Goal: Task Accomplishment & Management: Use online tool/utility

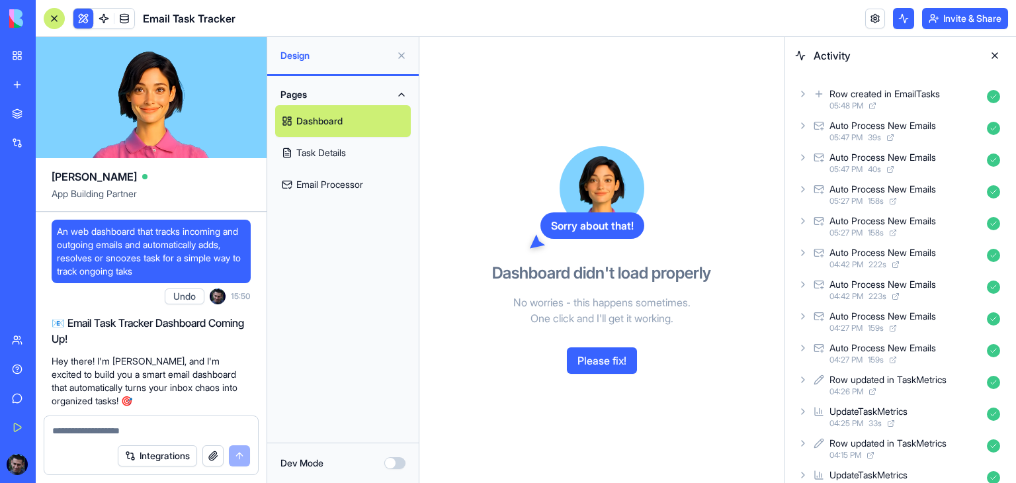
scroll to position [2278, 0]
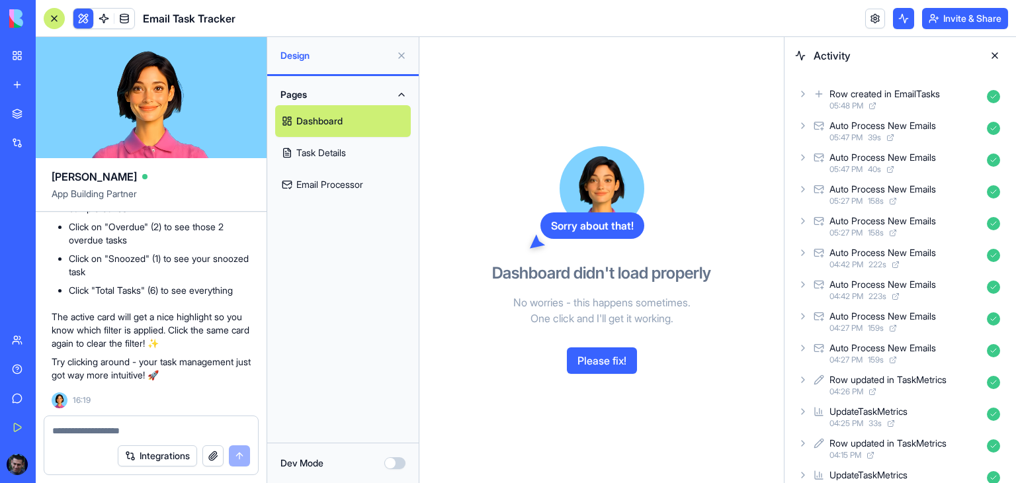
click at [102, 433] on textarea at bounding box center [151, 430] width 198 height 13
click at [611, 359] on button "Please fix!" at bounding box center [602, 360] width 70 height 26
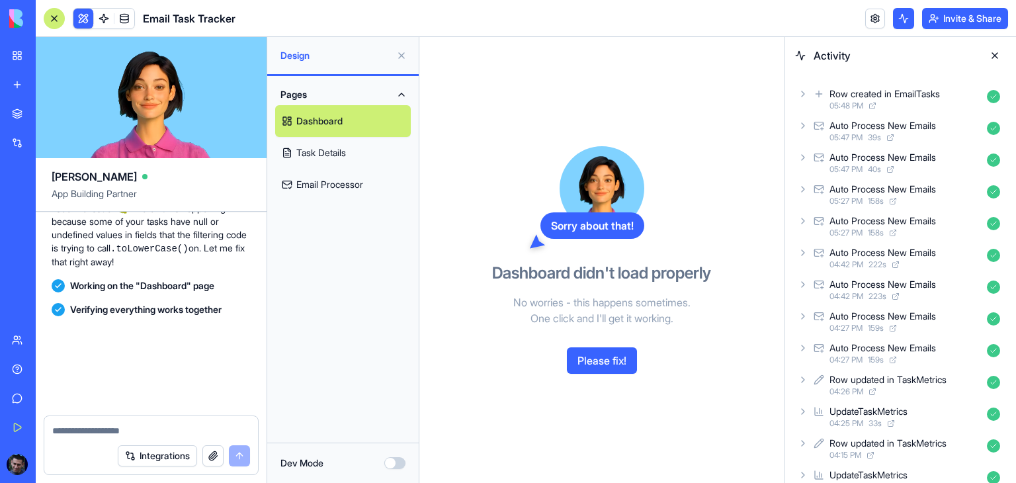
scroll to position [2796, 0]
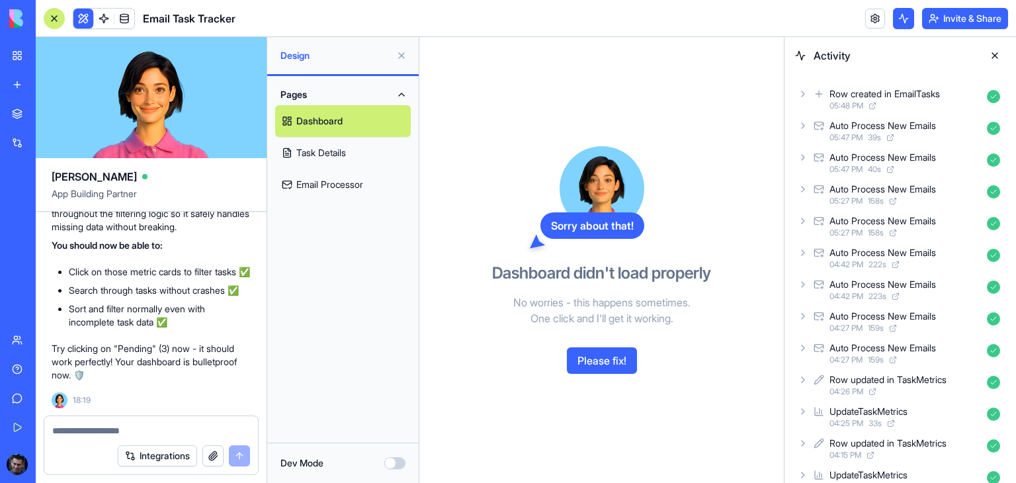
click at [333, 150] on link "Task Details" at bounding box center [343, 153] width 136 height 32
click at [335, 188] on link "Email Processor" at bounding box center [343, 185] width 136 height 32
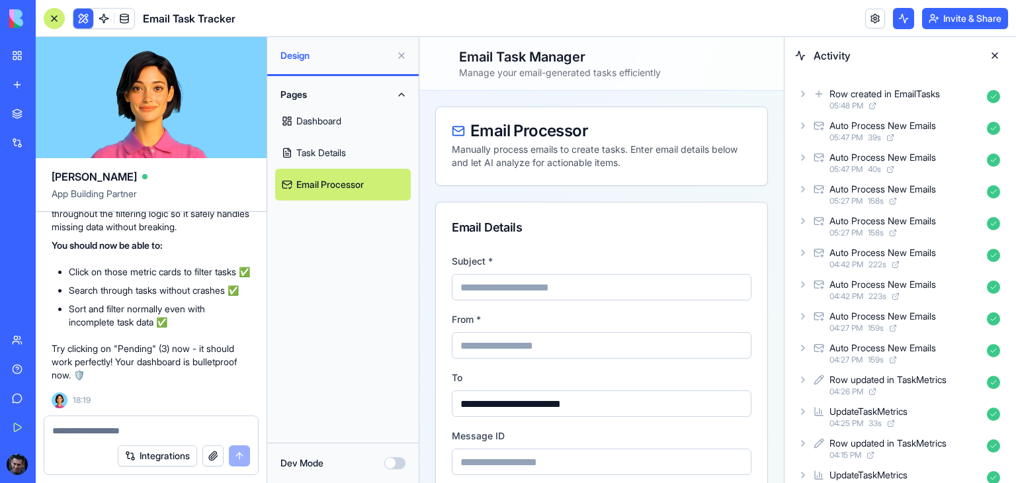
click at [802, 126] on icon at bounding box center [803, 125] width 11 height 11
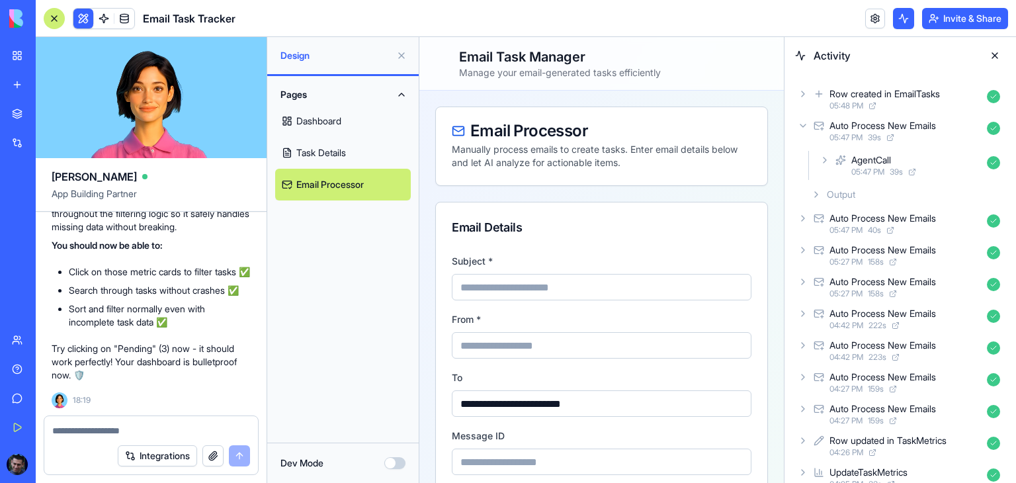
click at [820, 196] on icon at bounding box center [816, 194] width 11 height 11
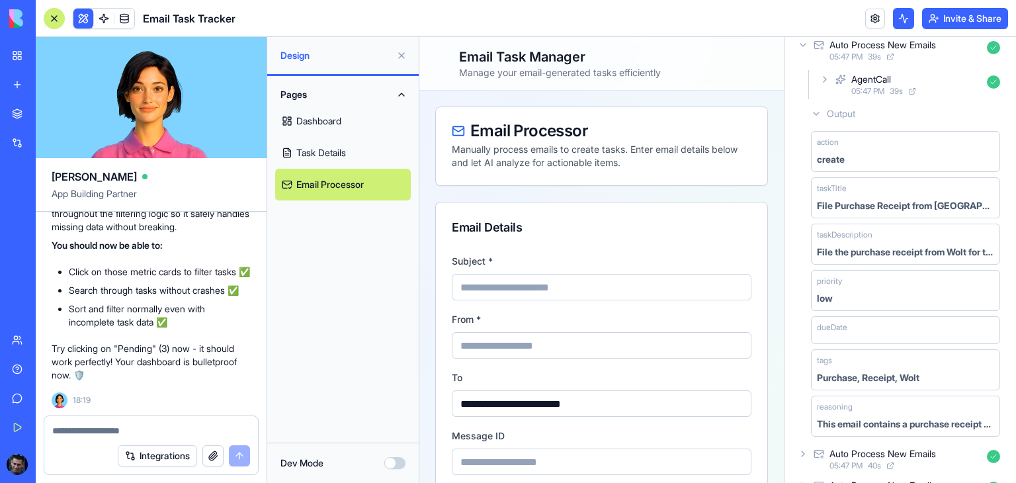
scroll to position [132, 0]
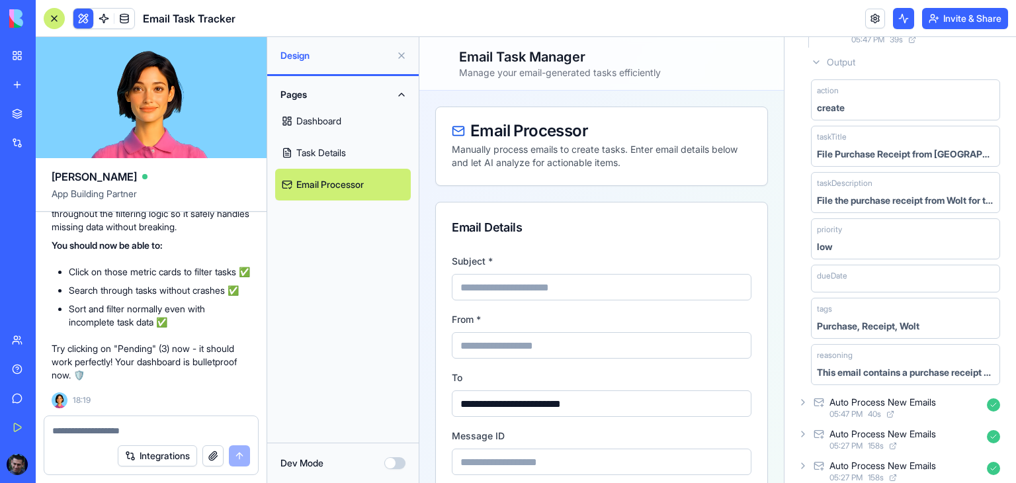
click at [324, 120] on link "Dashboard" at bounding box center [343, 121] width 136 height 32
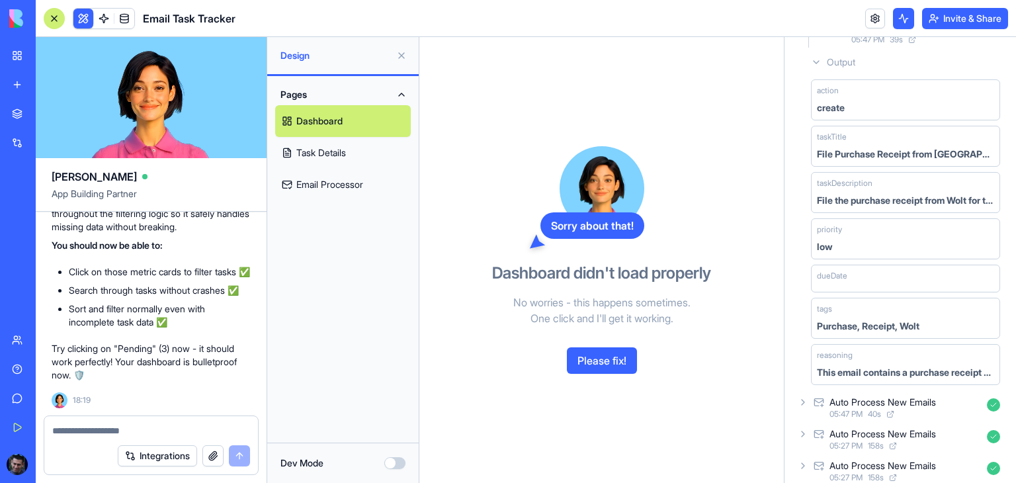
click at [540, 228] on div "Sorry about that!" at bounding box center [592, 225] width 104 height 26
click at [537, 239] on icon at bounding box center [538, 242] width 16 height 16
click at [599, 362] on button "Please fix!" at bounding box center [602, 360] width 70 height 26
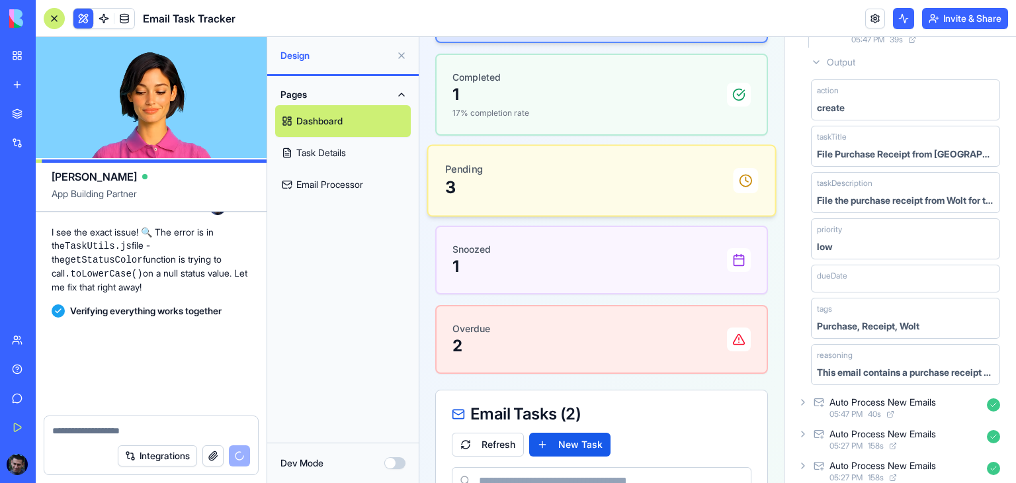
scroll to position [3381, 0]
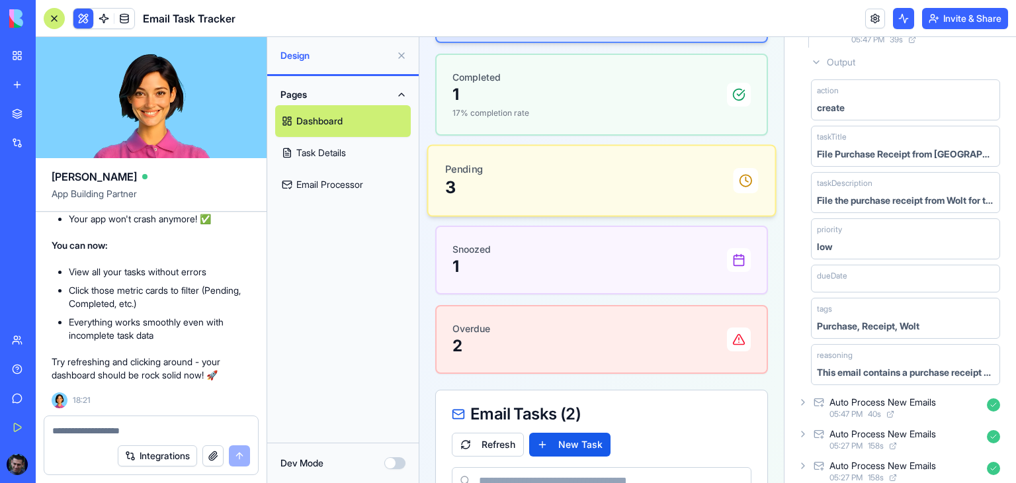
click at [568, 170] on div "Pending 3" at bounding box center [602, 181] width 314 height 36
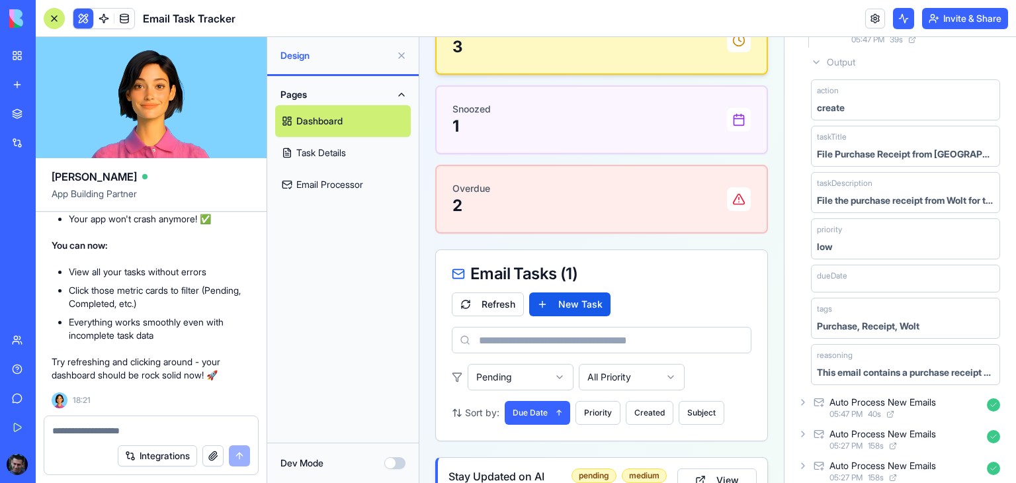
scroll to position [106, 0]
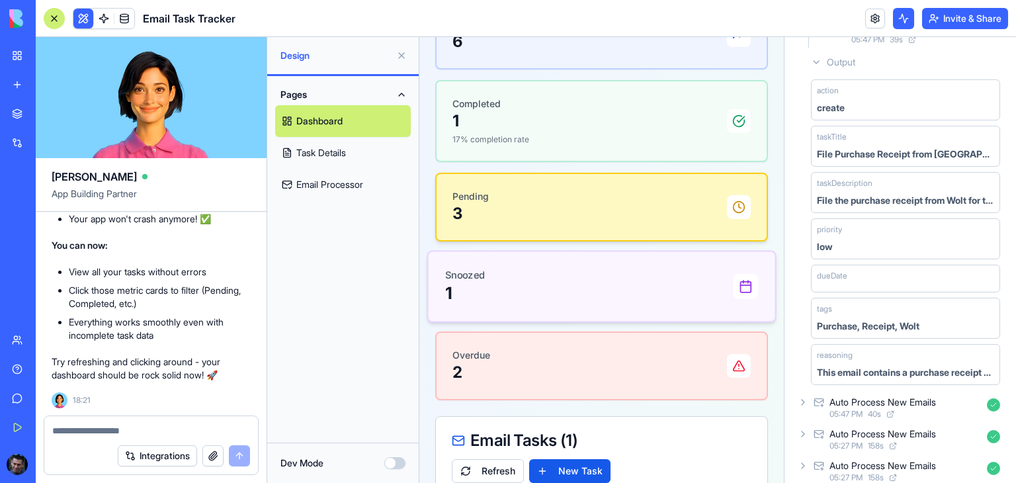
click at [526, 292] on div "Snoozed 1" at bounding box center [602, 287] width 314 height 36
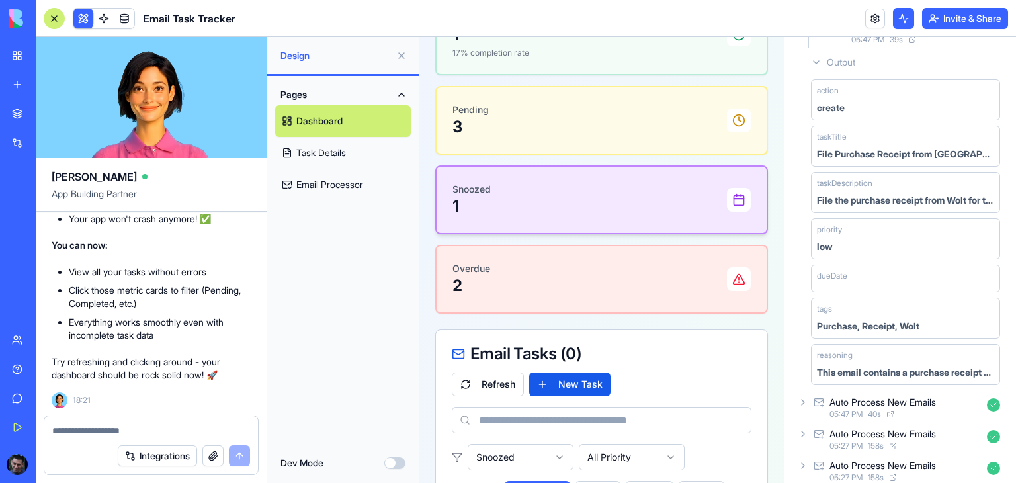
scroll to position [173, 0]
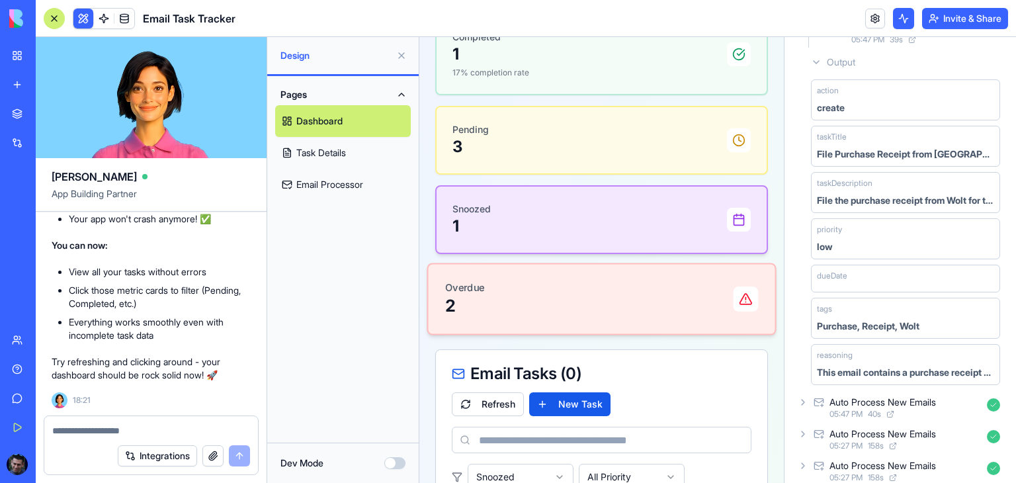
click at [519, 296] on div "Overdue 2" at bounding box center [602, 299] width 314 height 36
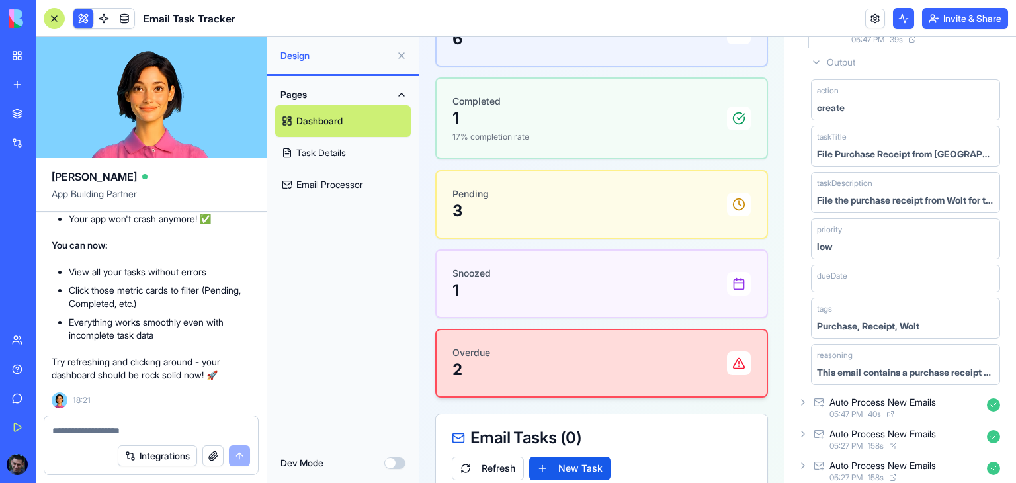
scroll to position [107, 0]
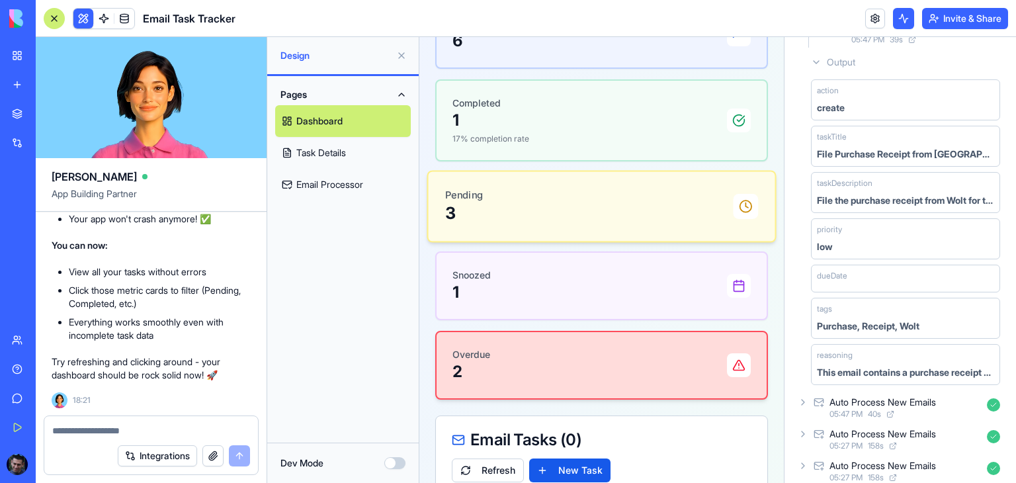
click at [531, 218] on div "Pending 3" at bounding box center [602, 207] width 314 height 36
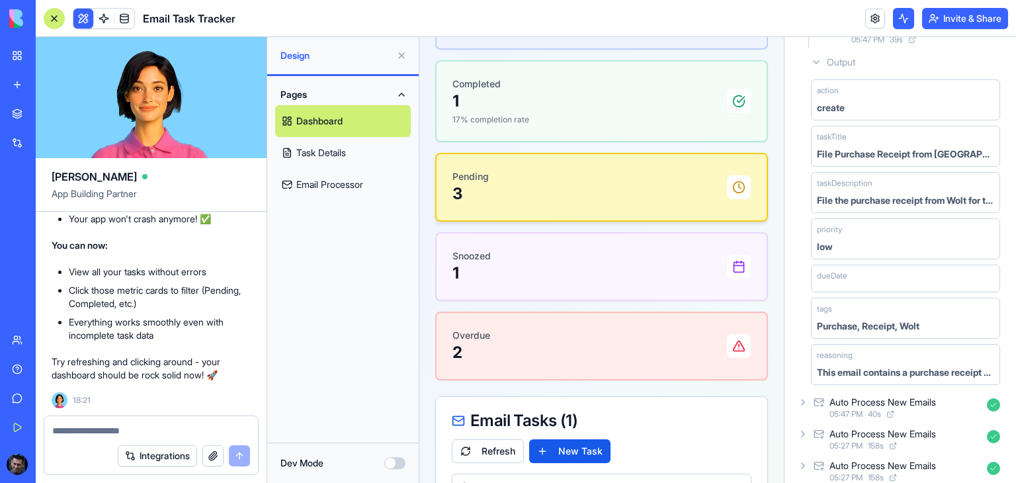
scroll to position [106, 0]
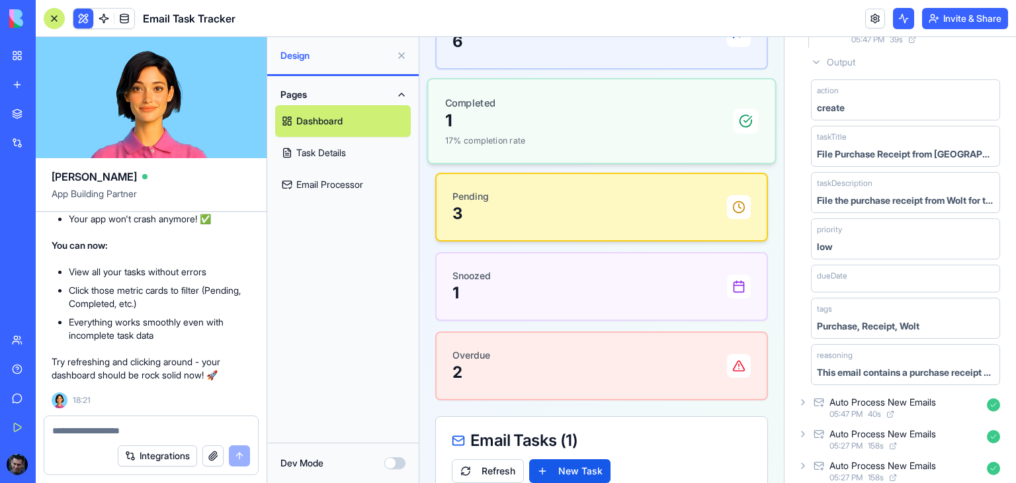
click at [558, 112] on div "Completed 1 17% completion rate" at bounding box center [602, 121] width 314 height 50
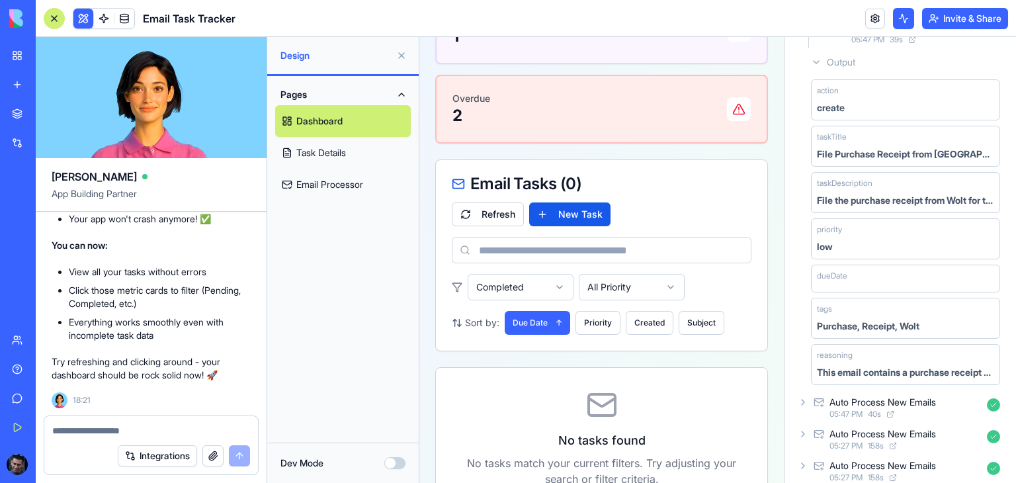
scroll to position [370, 0]
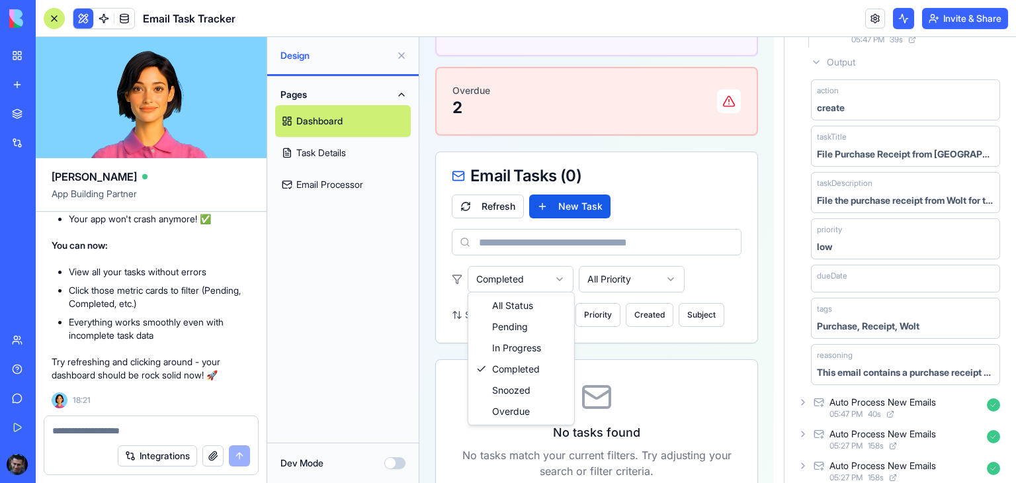
click at [554, 275] on html "Toggle sidebar Email Task Manager Manage your email-generated tasks efficiently…" at bounding box center [601, 110] width 364 height 887
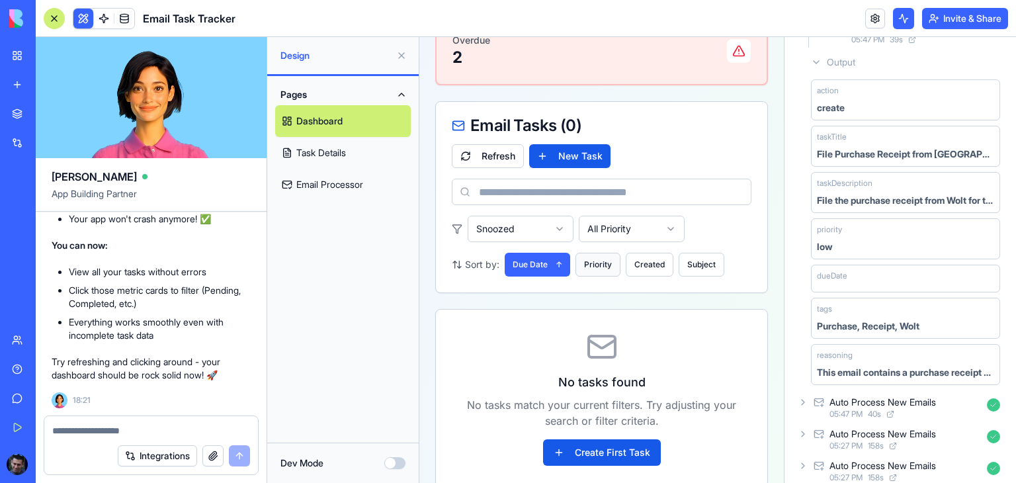
scroll to position [437, 0]
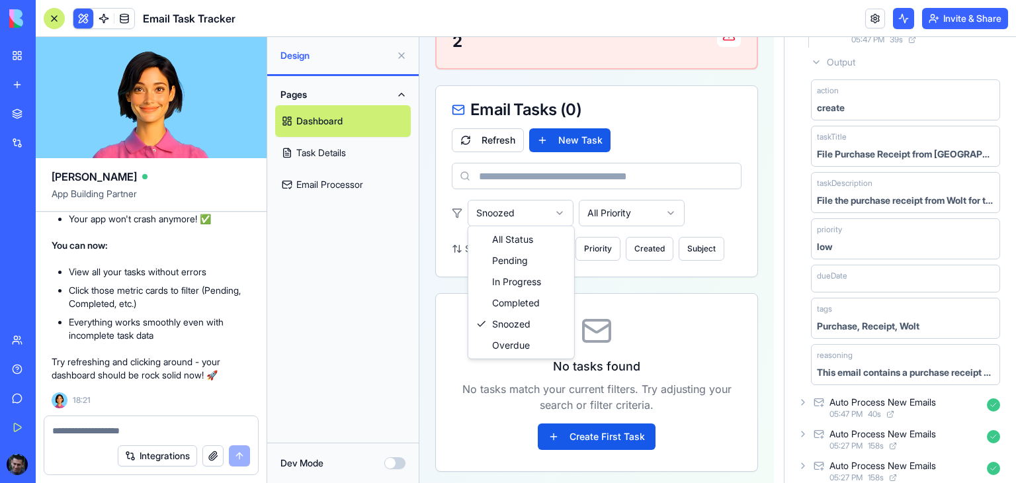
click at [536, 210] on html "Toggle sidebar Email Task Manager Manage your email-generated tasks efficiently…" at bounding box center [601, 43] width 364 height 887
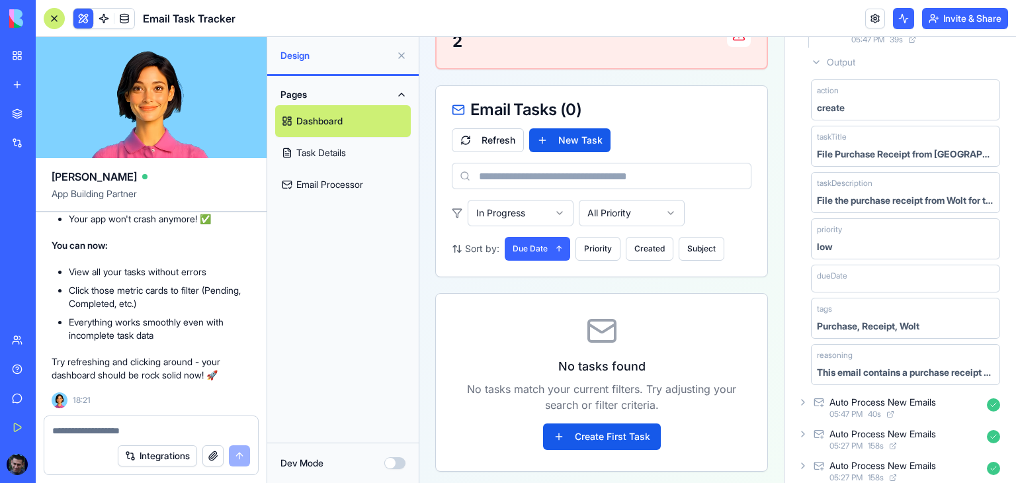
click at [544, 210] on html "Toggle sidebar Email Task Manager Manage your email-generated tasks efficiently…" at bounding box center [601, 43] width 364 height 887
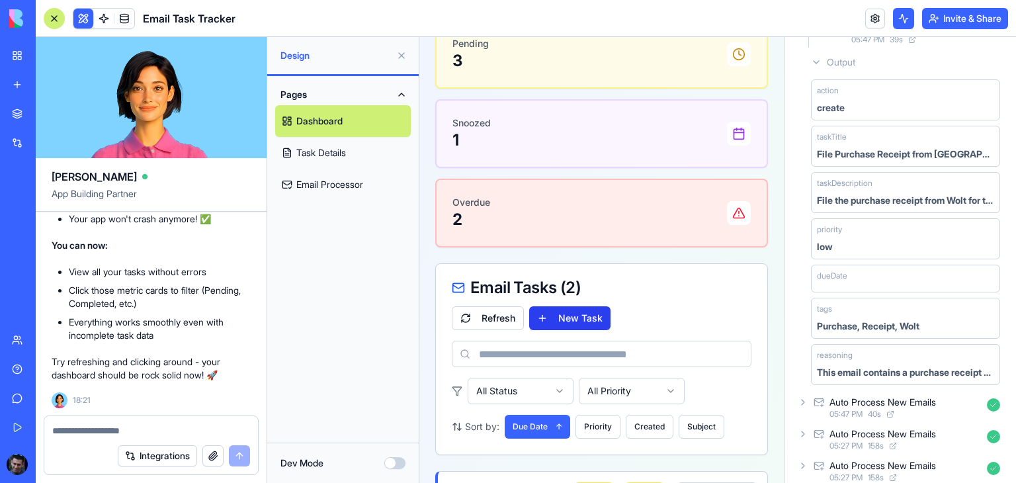
scroll to position [255, 0]
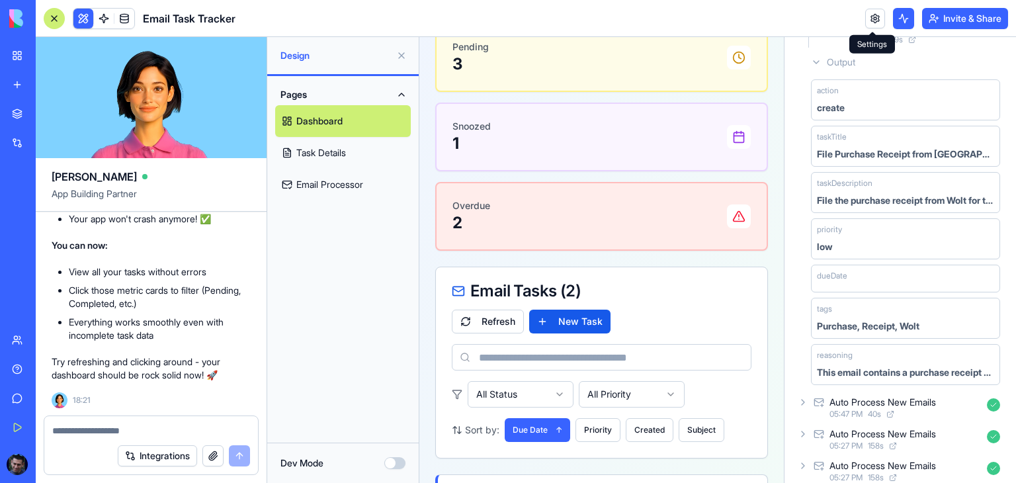
click at [873, 23] on link at bounding box center [875, 19] width 20 height 20
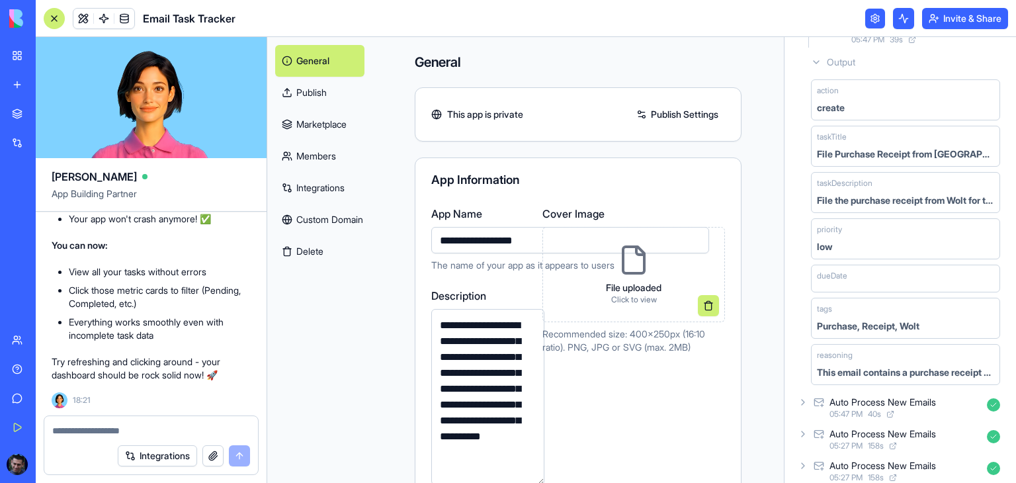
click at [294, 126] on link "Marketplace" at bounding box center [319, 124] width 89 height 32
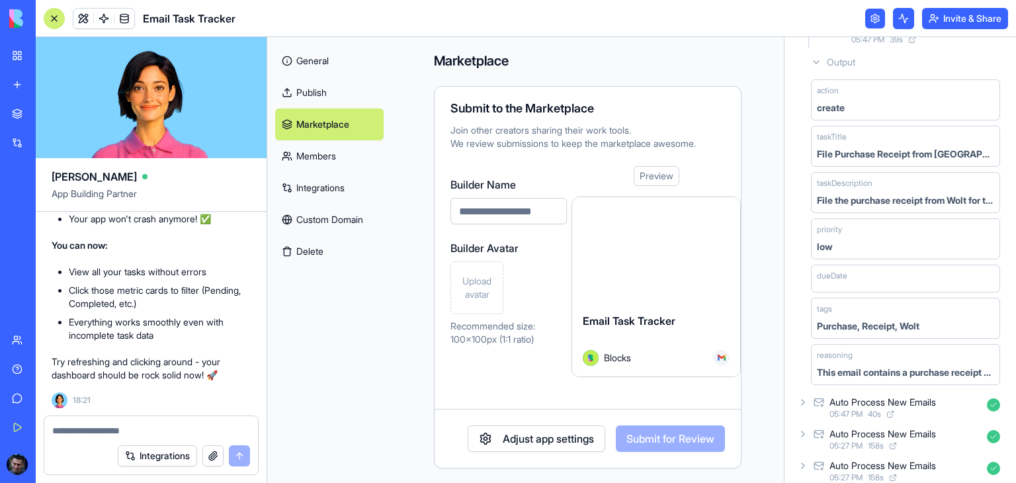
scroll to position [2, 0]
click at [876, 21] on link at bounding box center [875, 19] width 20 height 20
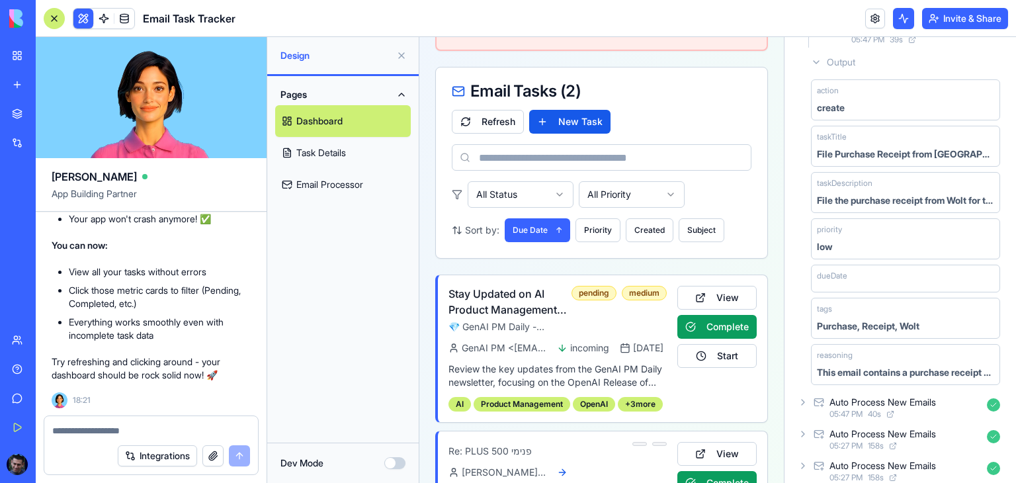
scroll to position [520, 0]
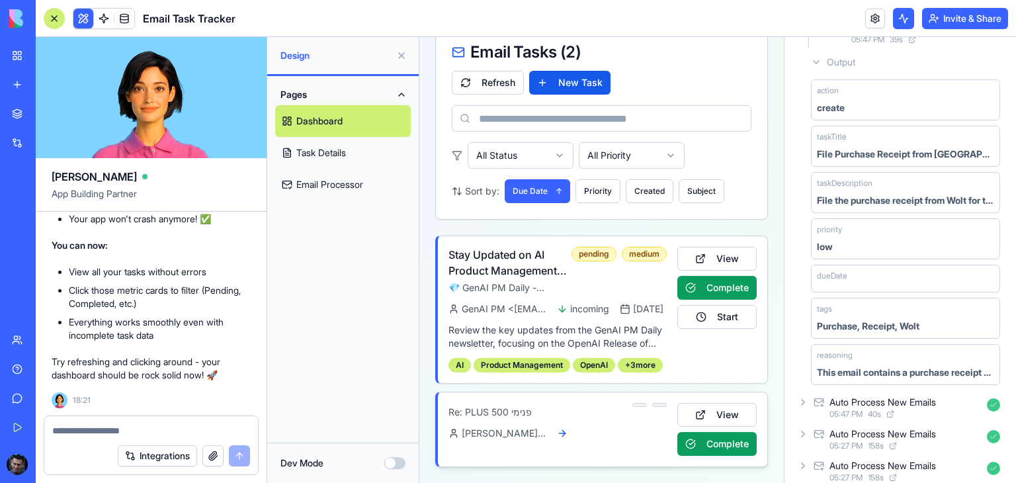
click at [561, 433] on icon at bounding box center [562, 433] width 11 height 11
click at [492, 441] on div "Re: PLUS 500 פנימי [PERSON_NAME] <[EMAIL_ADDRESS][PERSON_NAME][DOMAIN_NAME]> Vi…" at bounding box center [602, 429] width 308 height 53
drag, startPoint x: 488, startPoint y: 430, endPoint x: 530, endPoint y: 423, distance: 42.8
click at [491, 428] on span "[PERSON_NAME] <[EMAIL_ADDRESS][PERSON_NAME][DOMAIN_NAME]>" at bounding box center [504, 433] width 85 height 13
click at [713, 411] on button "View" at bounding box center [716, 415] width 79 height 24
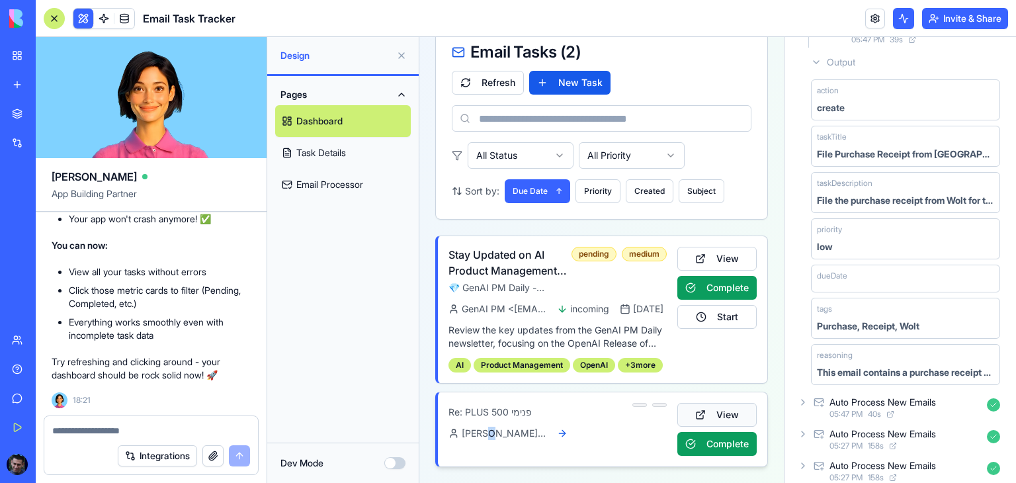
scroll to position [0, 0]
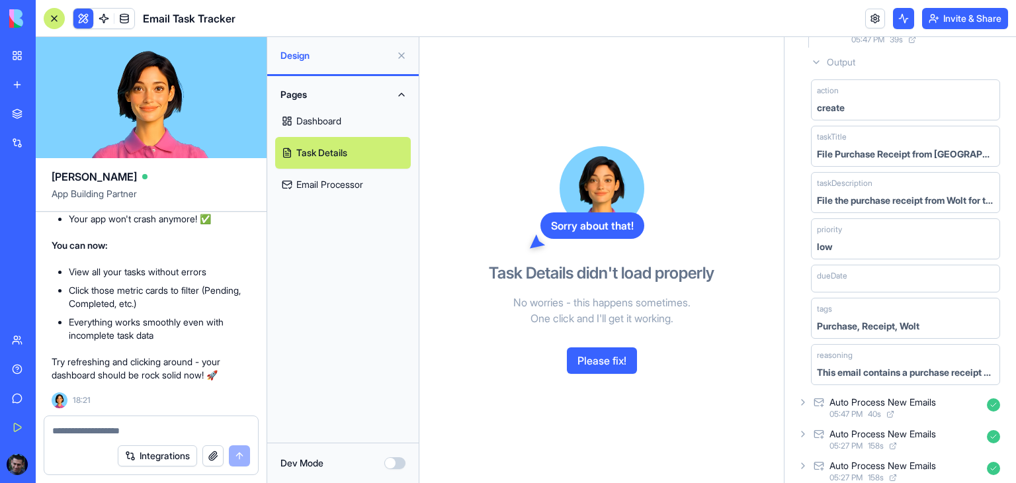
click at [327, 185] on link "Email Processor" at bounding box center [343, 185] width 136 height 32
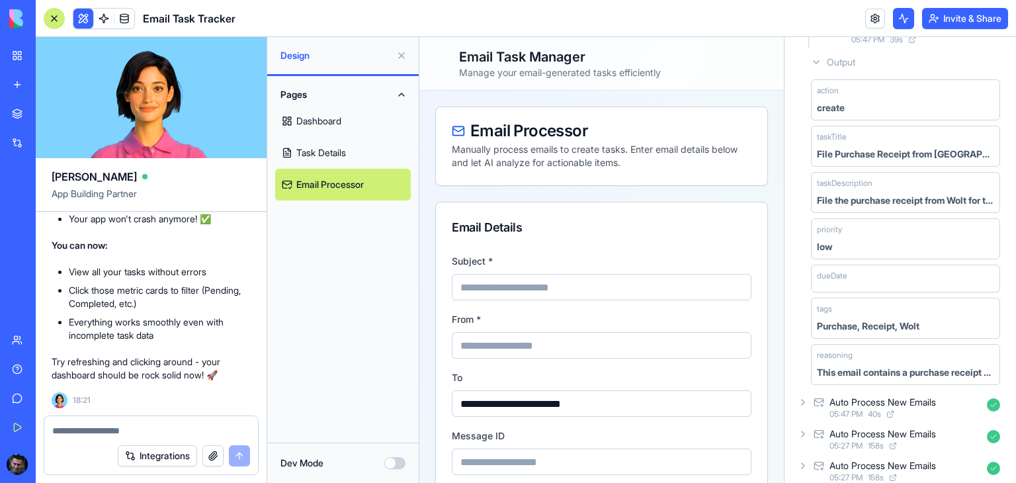
click at [333, 159] on link "Task Details" at bounding box center [343, 153] width 136 height 32
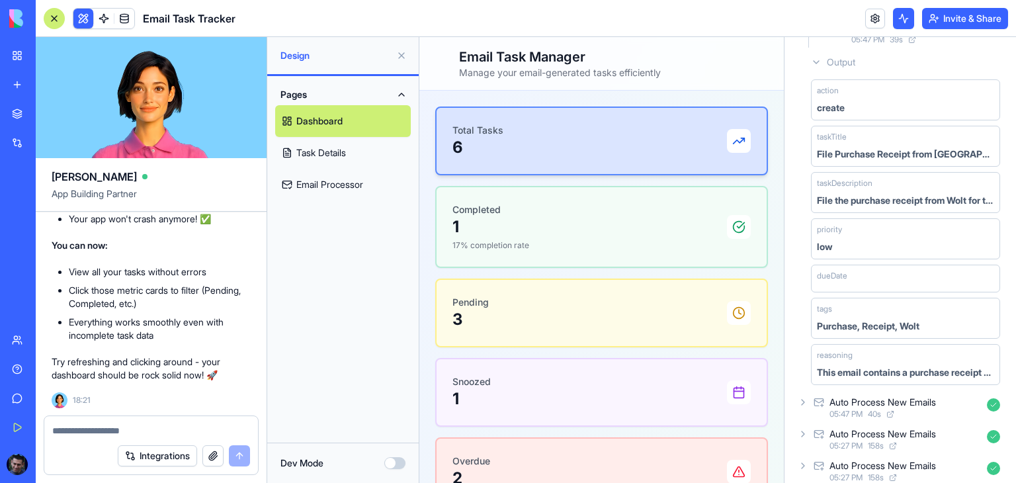
click at [400, 56] on button at bounding box center [401, 55] width 21 height 21
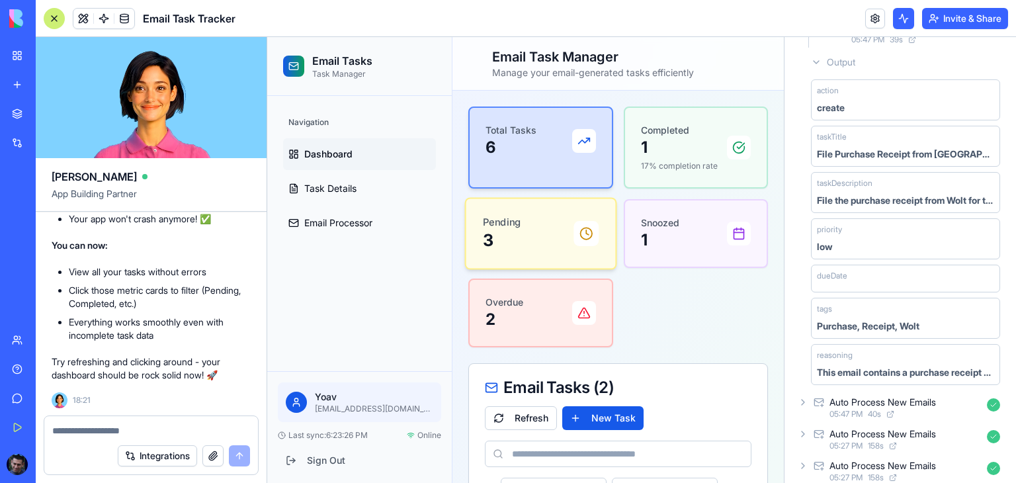
click at [550, 247] on div "Pending 3" at bounding box center [541, 234] width 116 height 36
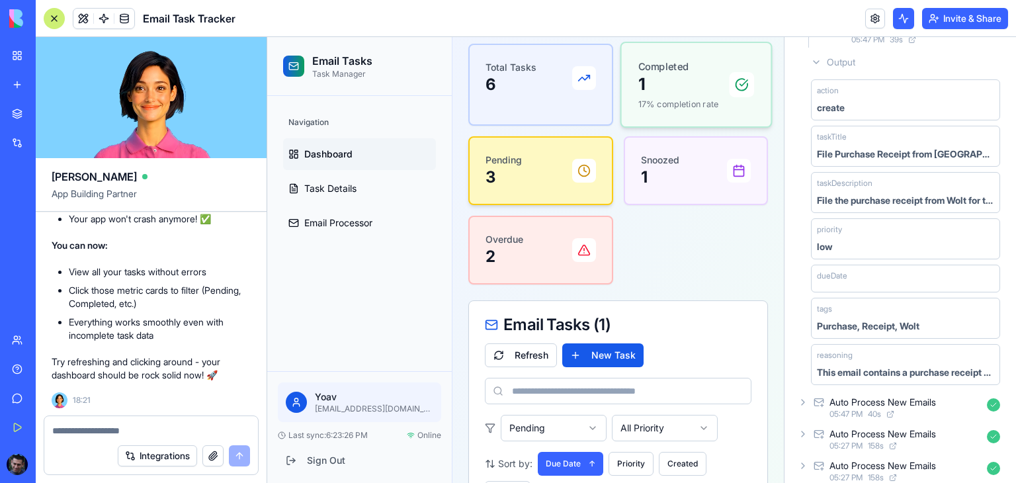
scroll to position [44, 0]
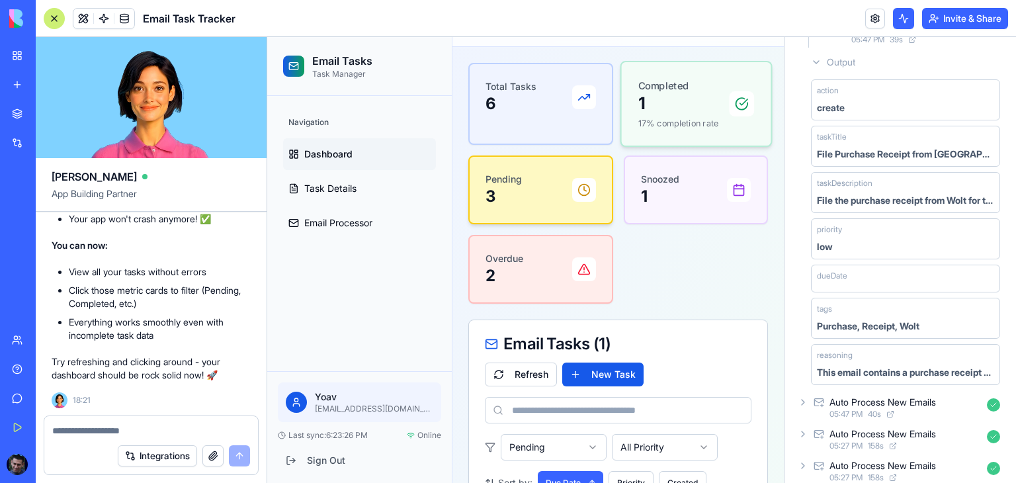
click at [669, 94] on p "1" at bounding box center [678, 104] width 81 height 22
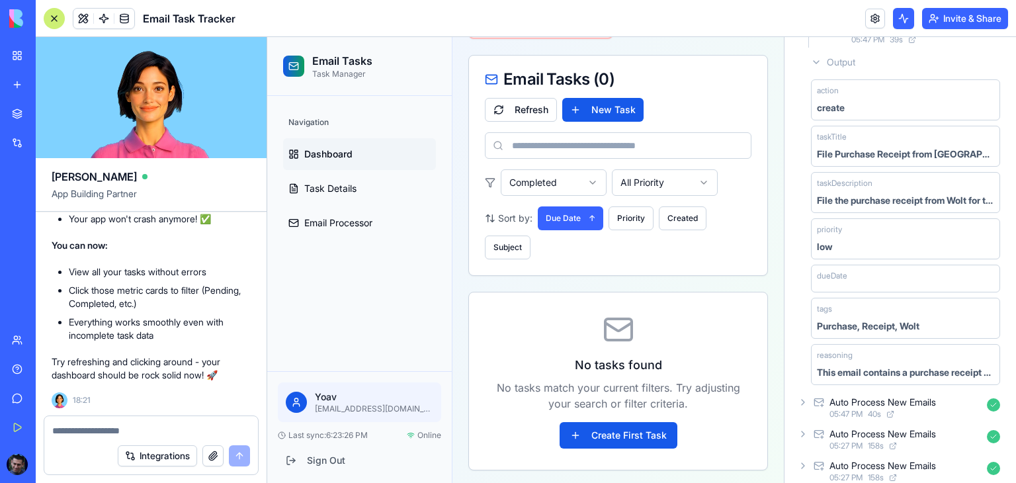
scroll to position [309, 0]
click at [318, 153] on span "Dashboard" at bounding box center [328, 154] width 48 height 13
click at [139, 108] on video at bounding box center [151, 97] width 231 height 121
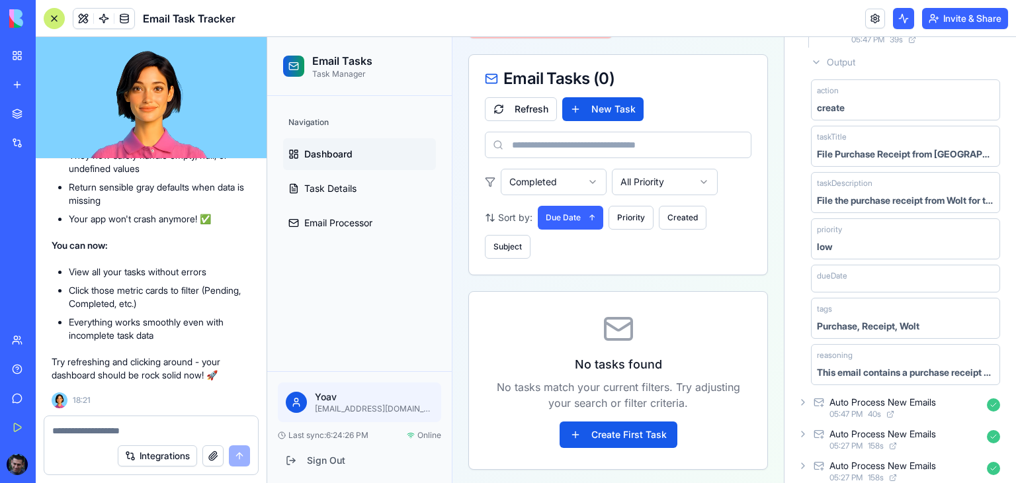
scroll to position [3327, 0]
click at [311, 154] on span "Dashboard" at bounding box center [328, 154] width 48 height 13
click at [304, 179] on link "Task Details" at bounding box center [359, 189] width 153 height 32
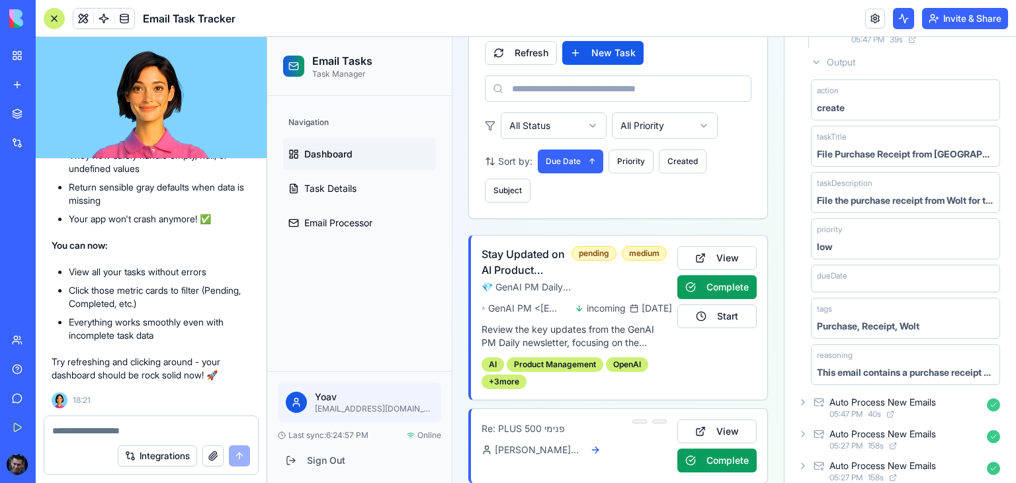
scroll to position [392, 0]
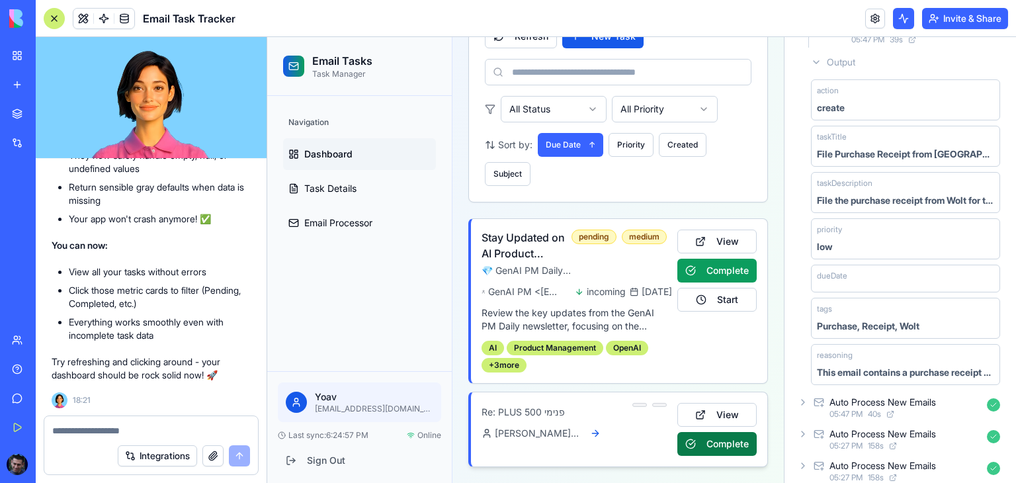
click at [717, 440] on button "Complete" at bounding box center [716, 444] width 79 height 24
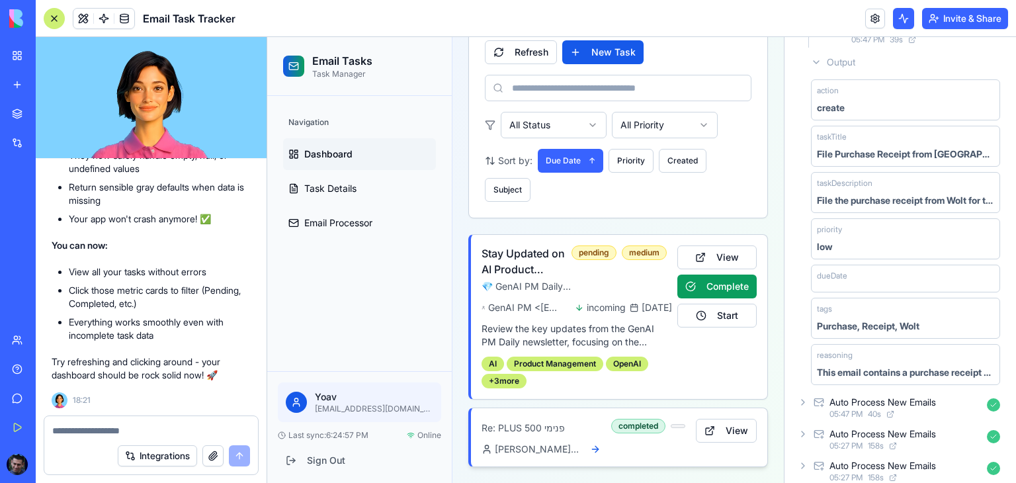
scroll to position [376, 0]
click at [713, 306] on button "Start" at bounding box center [716, 316] width 79 height 24
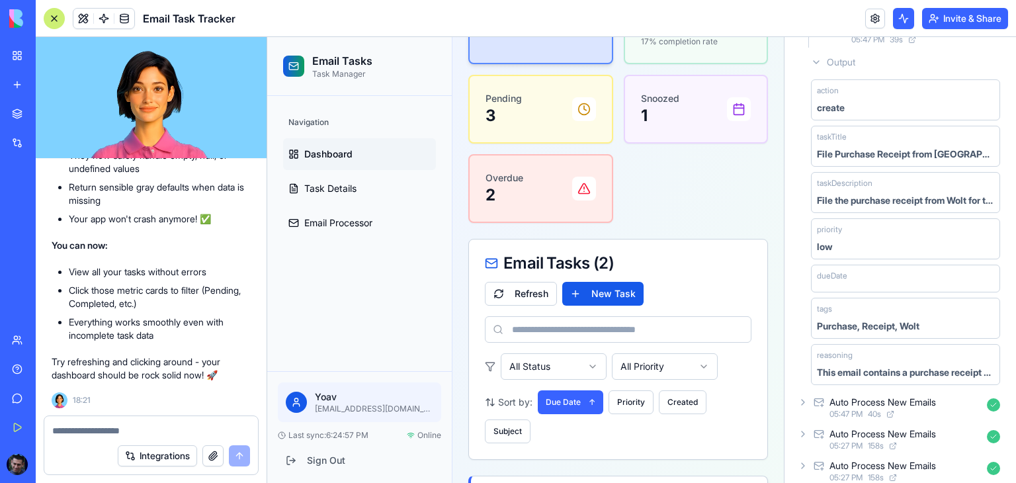
scroll to position [111, 0]
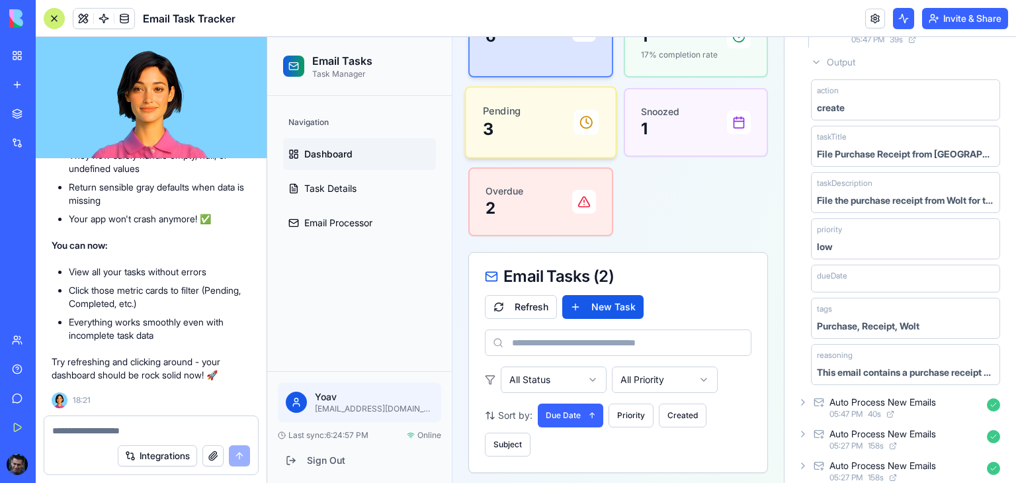
click at [540, 124] on div "Pending 3" at bounding box center [541, 123] width 116 height 36
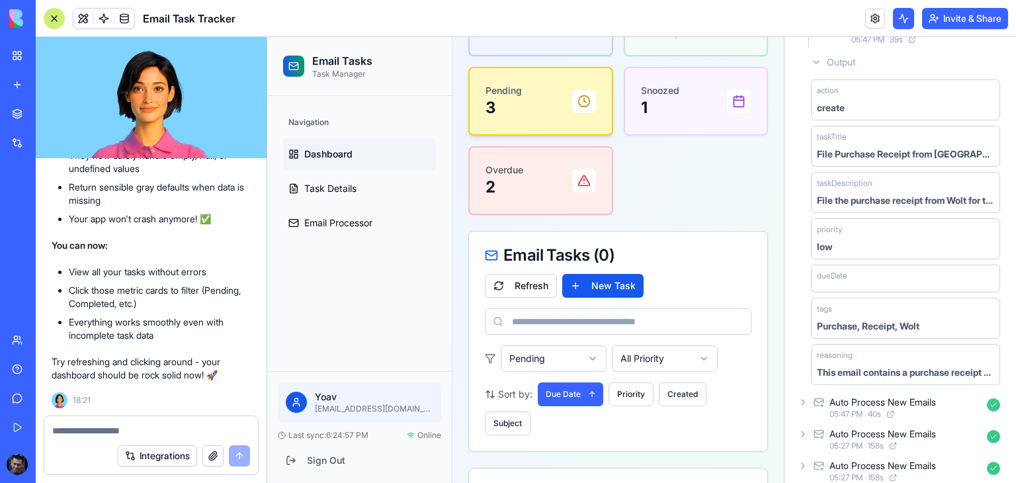
scroll to position [110, 0]
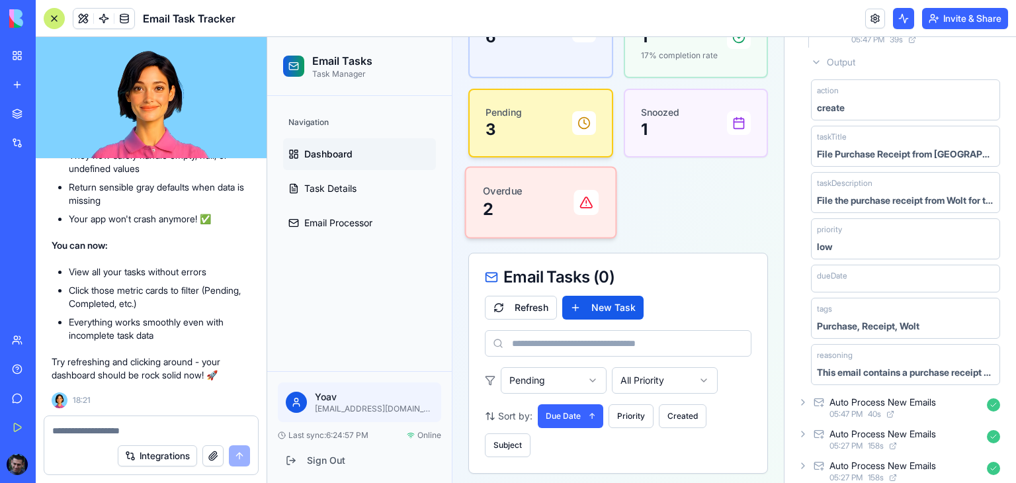
click at [523, 187] on div "Overdue 2" at bounding box center [541, 203] width 116 height 36
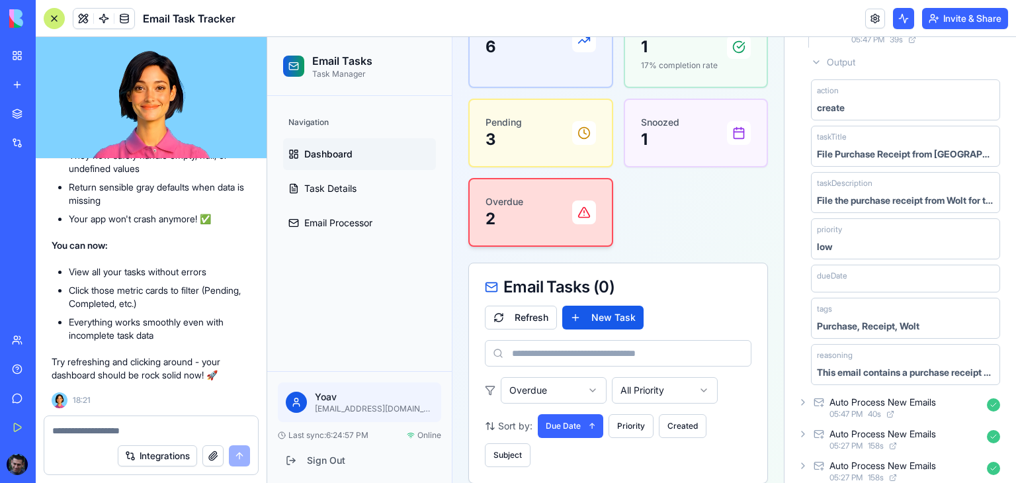
scroll to position [0, 0]
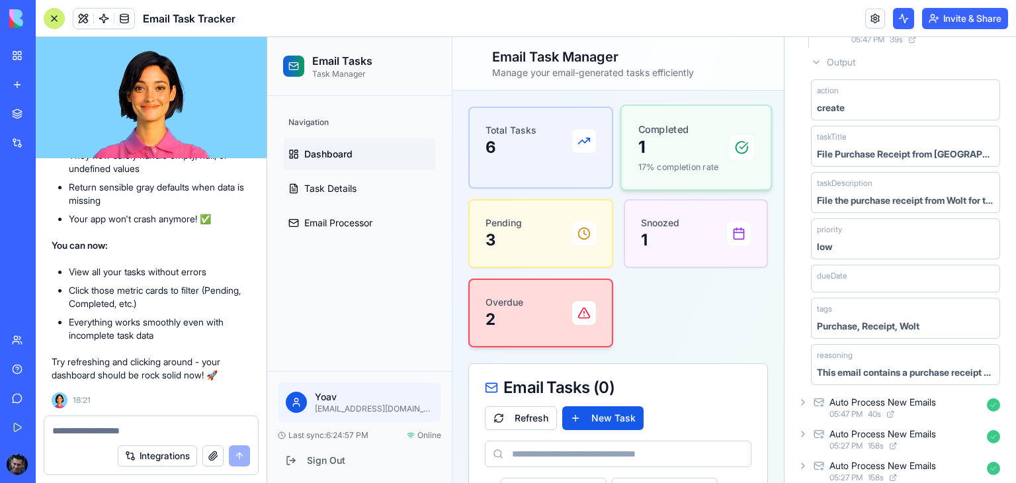
click at [672, 149] on p "1" at bounding box center [678, 147] width 81 height 22
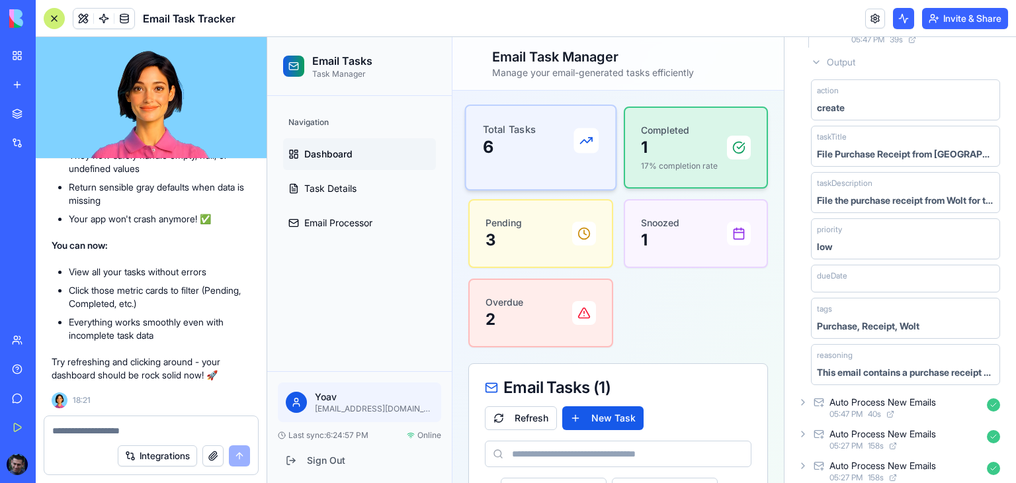
click at [533, 148] on p "6" at bounding box center [510, 147] width 54 height 22
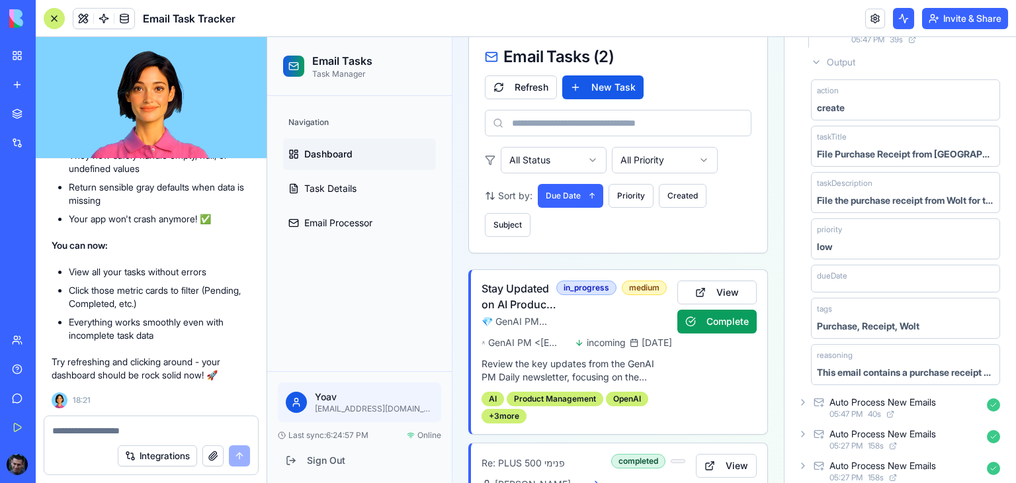
scroll to position [376, 0]
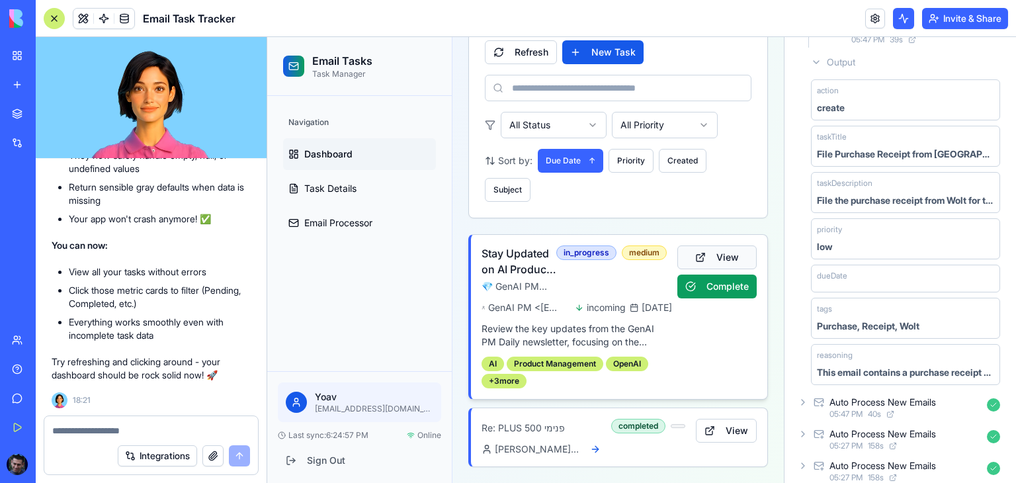
click at [714, 245] on button "View" at bounding box center [716, 257] width 79 height 24
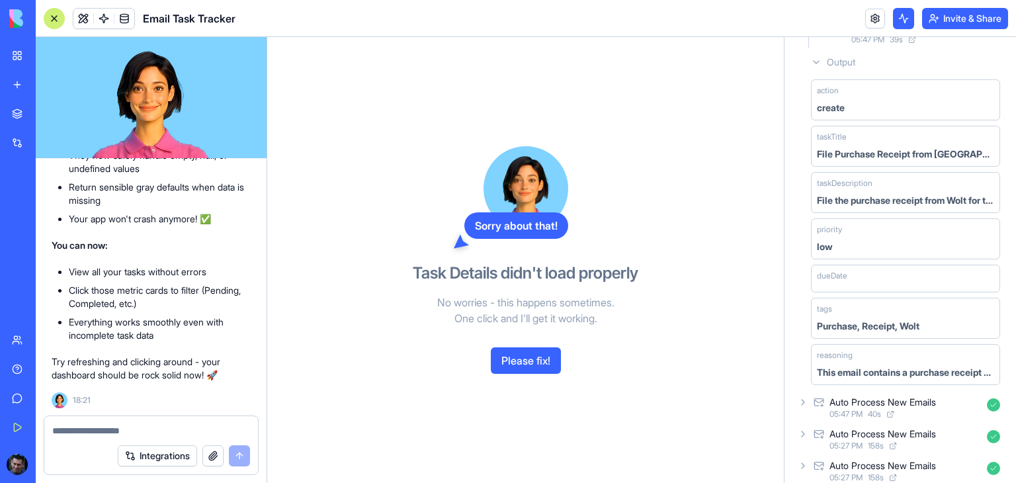
click at [529, 363] on button "Please fix!" at bounding box center [526, 360] width 70 height 26
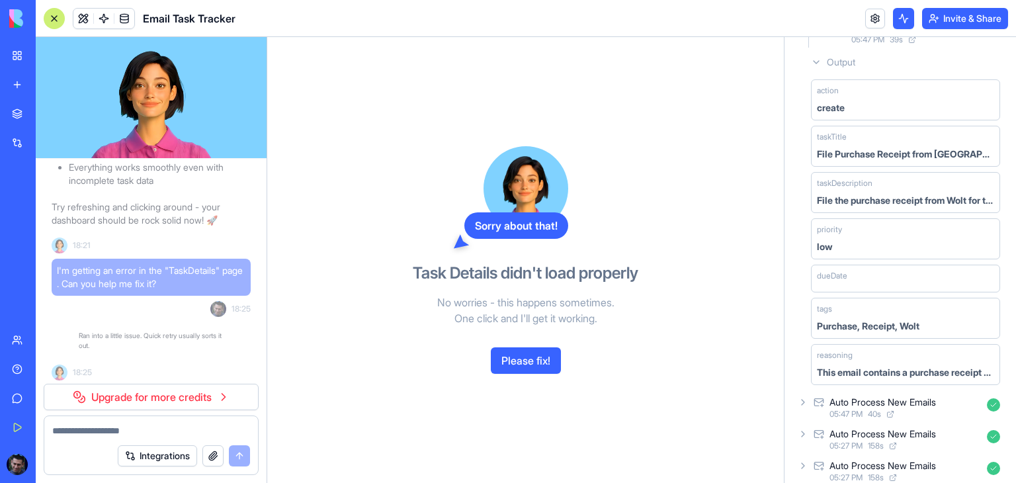
scroll to position [3486, 0]
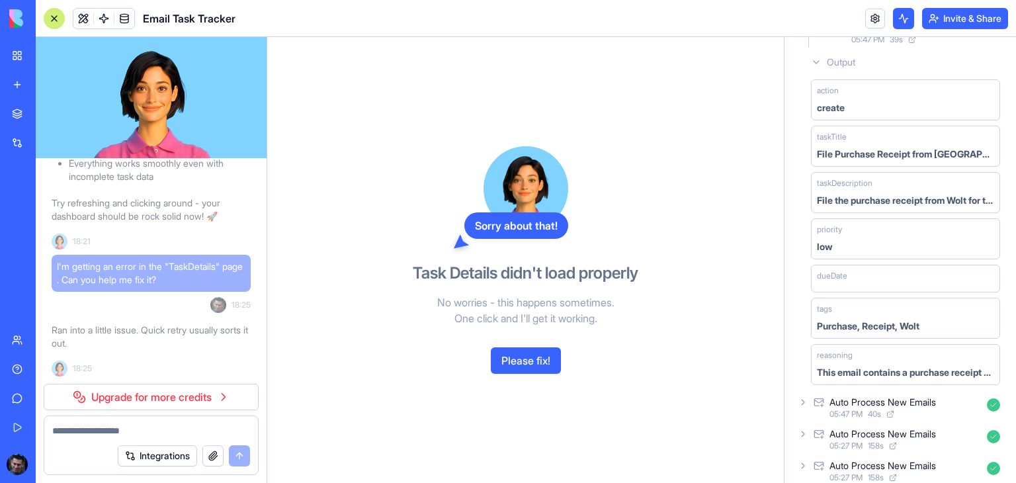
click at [226, 400] on link "Upgrade for more credits" at bounding box center [151, 397] width 215 height 26
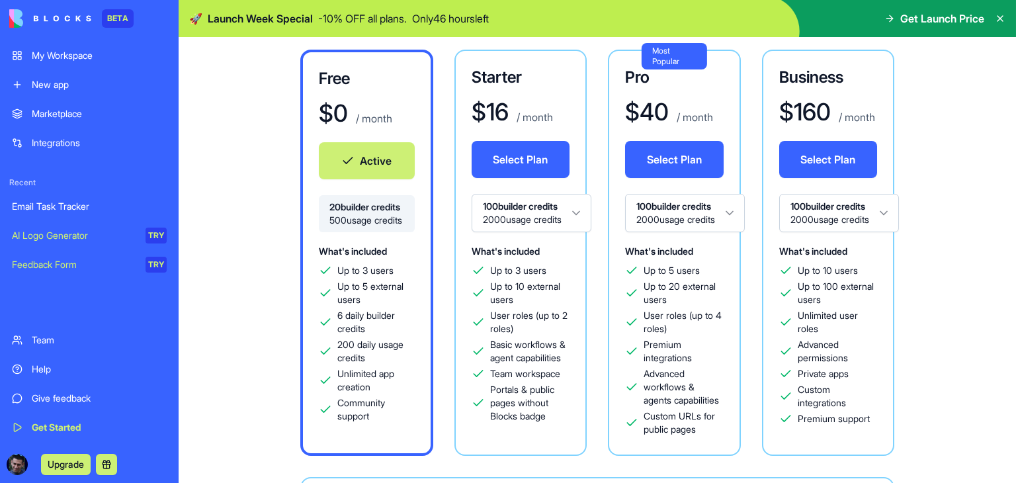
scroll to position [132, 0]
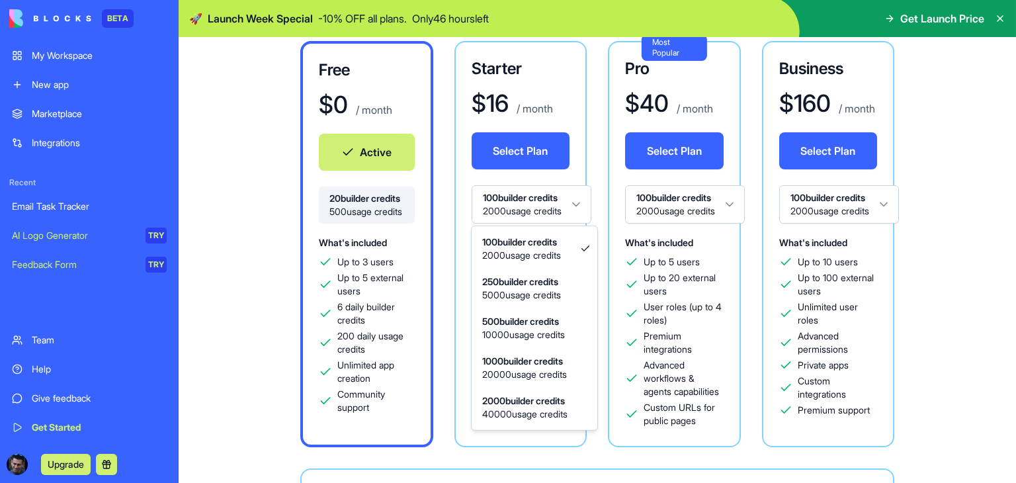
click at [579, 204] on html "BETA My Workspace New app Marketplace Integrations Recent Email Task Tracker AI…" at bounding box center [508, 241] width 1016 height 483
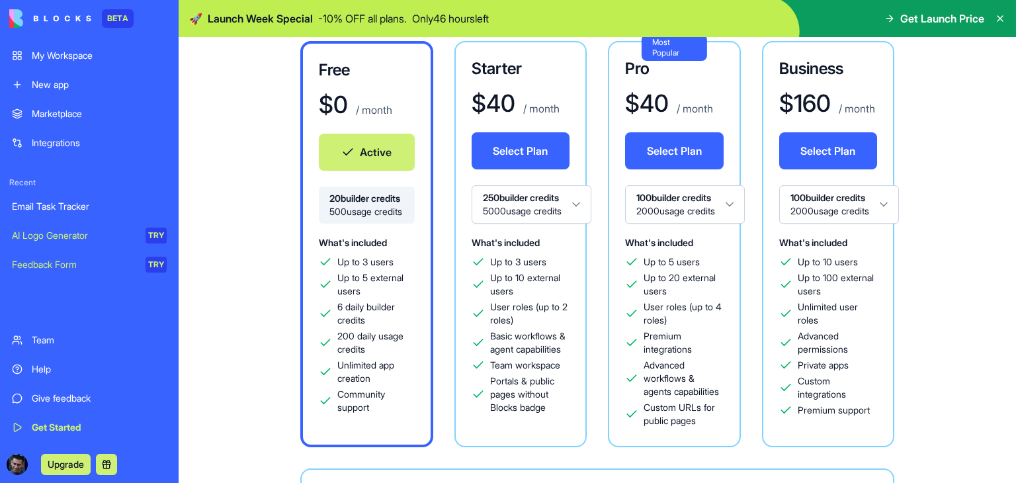
click at [996, 19] on icon at bounding box center [1000, 18] width 11 height 11
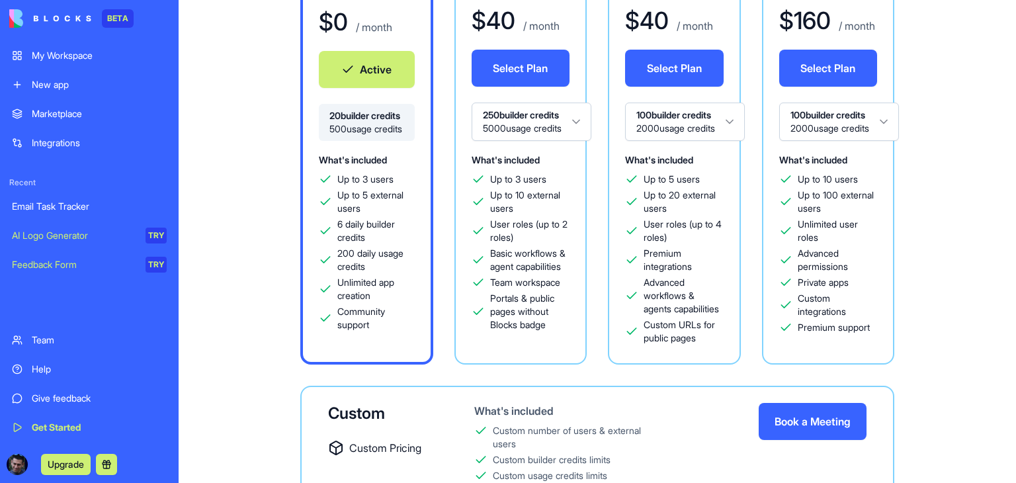
scroll to position [314, 0]
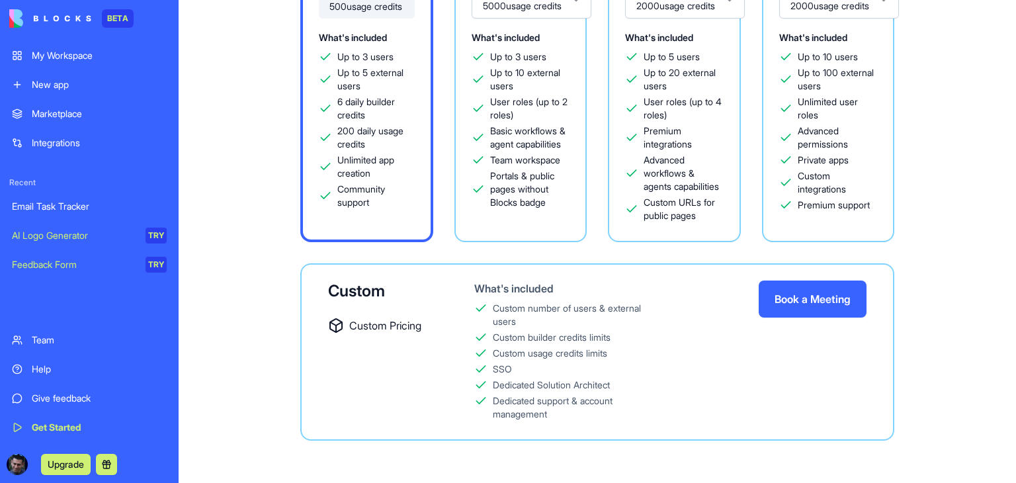
click at [77, 53] on div "My Workspace" at bounding box center [99, 55] width 135 height 13
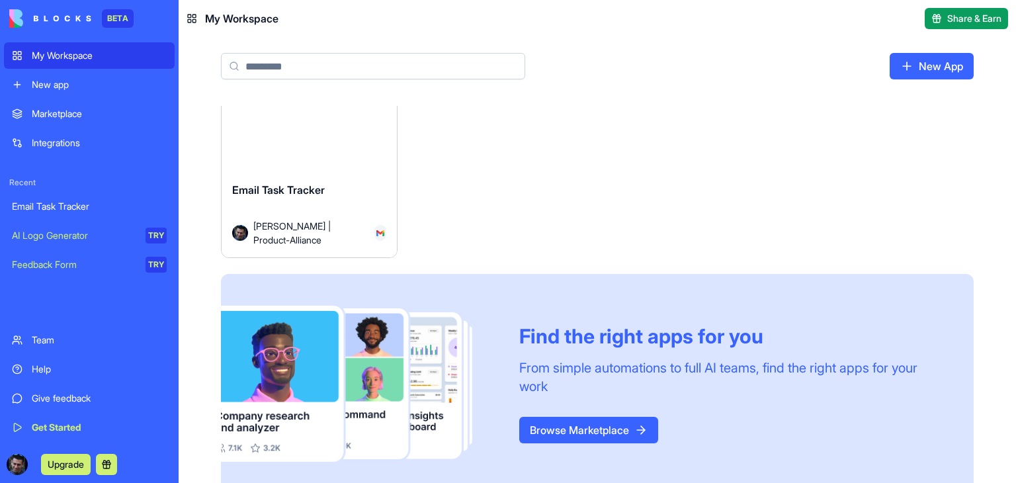
scroll to position [55, 0]
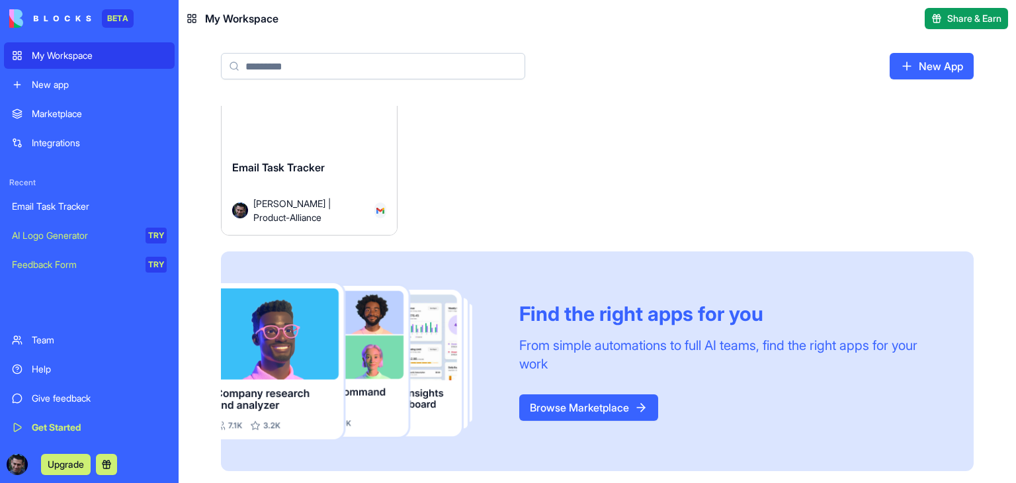
click at [345, 173] on div "Email Task Tracker" at bounding box center [309, 177] width 154 height 37
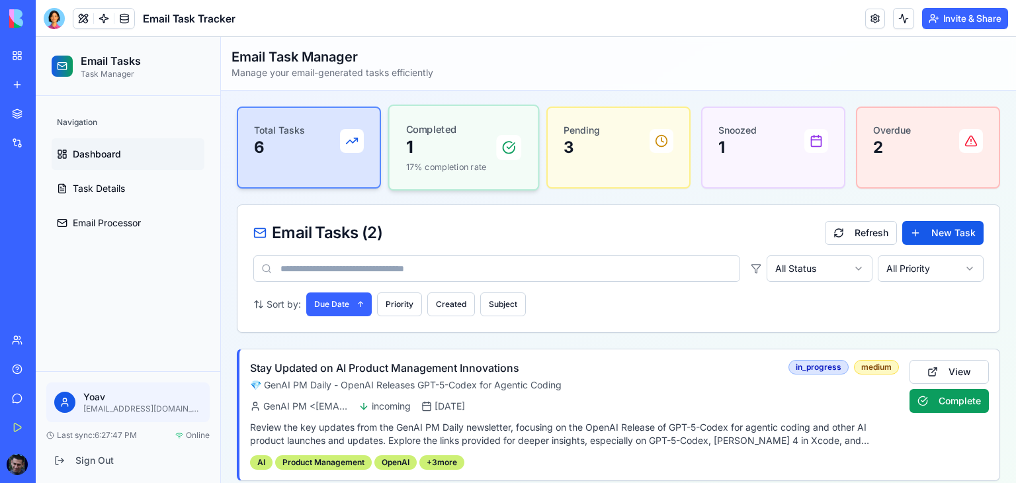
click at [431, 154] on p "1" at bounding box center [446, 147] width 81 height 22
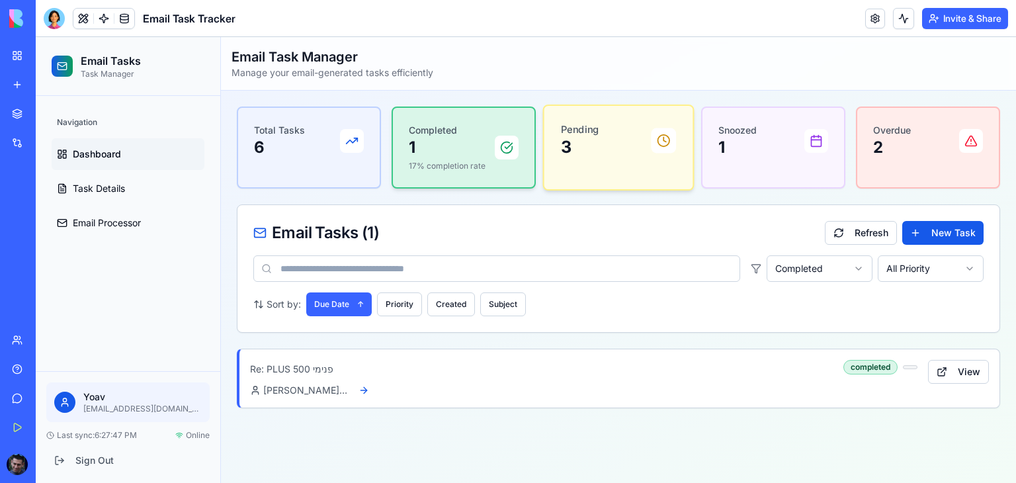
click at [572, 146] on p "3" at bounding box center [580, 147] width 38 height 22
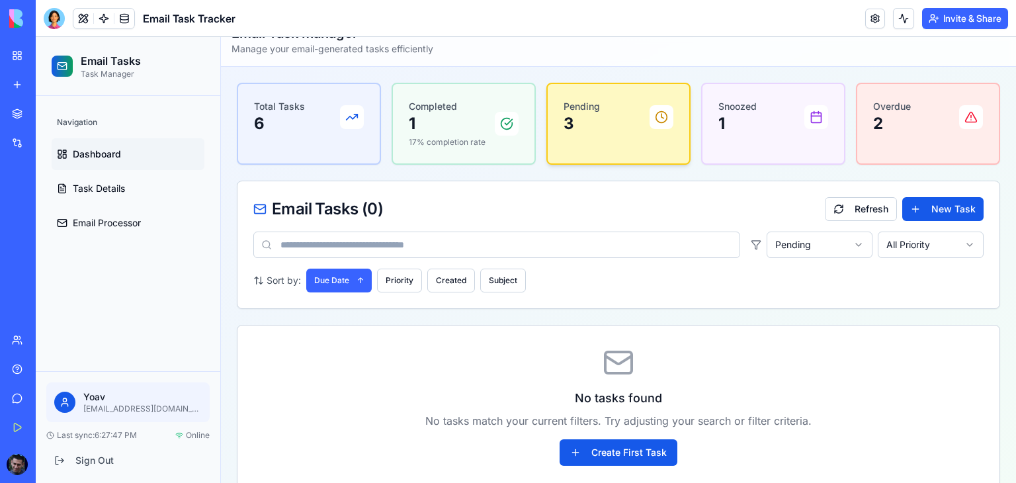
scroll to position [42, 0]
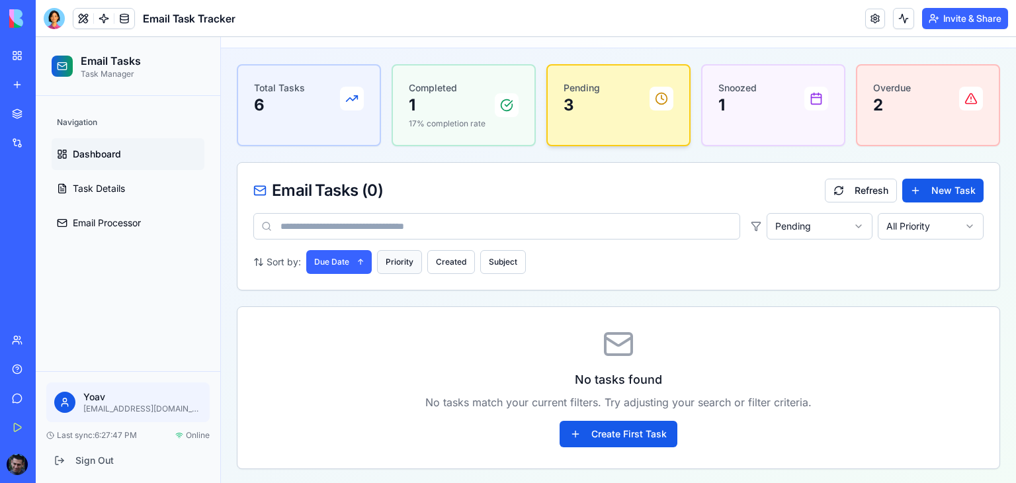
click at [406, 264] on button "Priority" at bounding box center [399, 262] width 45 height 24
click at [443, 260] on button "Created" at bounding box center [451, 262] width 48 height 24
click at [497, 258] on button "Subject" at bounding box center [503, 262] width 46 height 24
click at [334, 252] on button "Due Date" at bounding box center [332, 262] width 52 height 24
click at [335, 259] on button "Due Date ↑" at bounding box center [338, 262] width 65 height 24
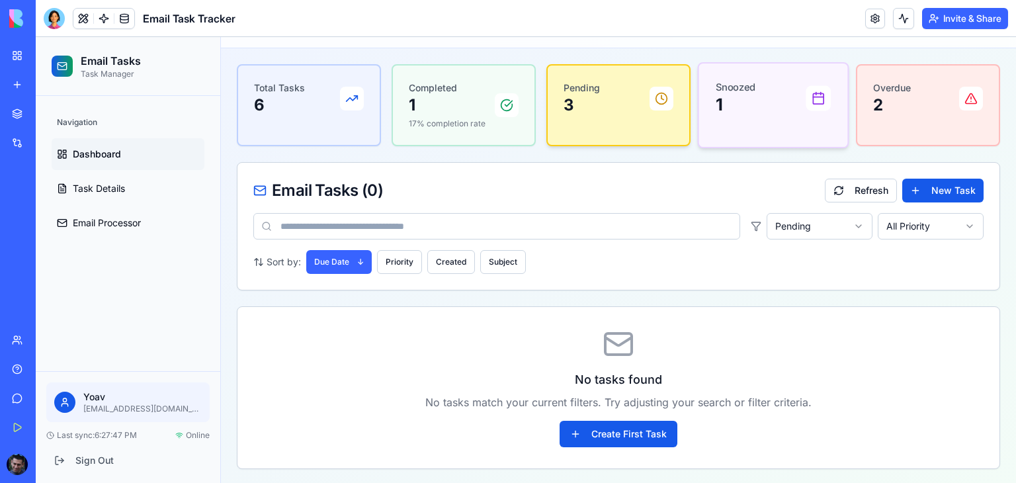
click at [771, 101] on div "Snoozed 1" at bounding box center [773, 98] width 115 height 36
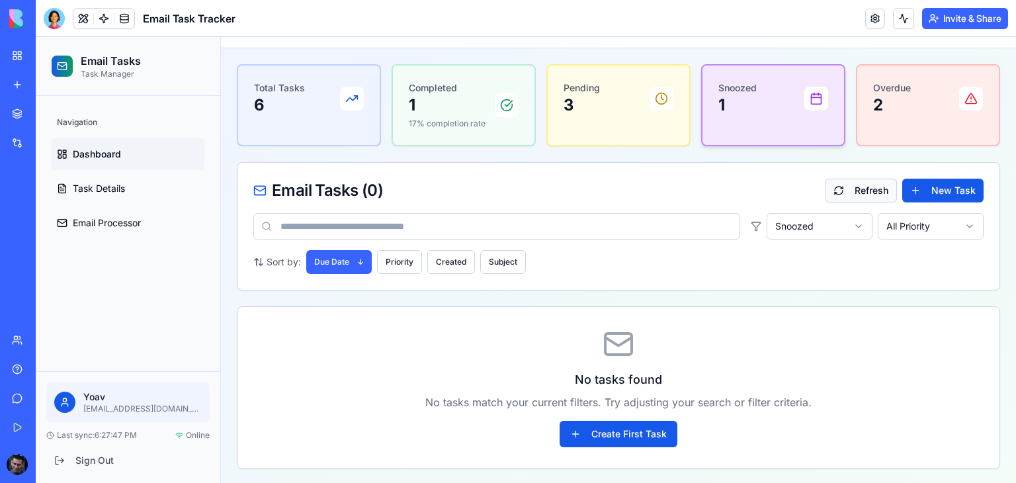
click at [845, 192] on button "Refresh" at bounding box center [861, 191] width 72 height 24
click at [292, 95] on p "6" at bounding box center [278, 105] width 54 height 22
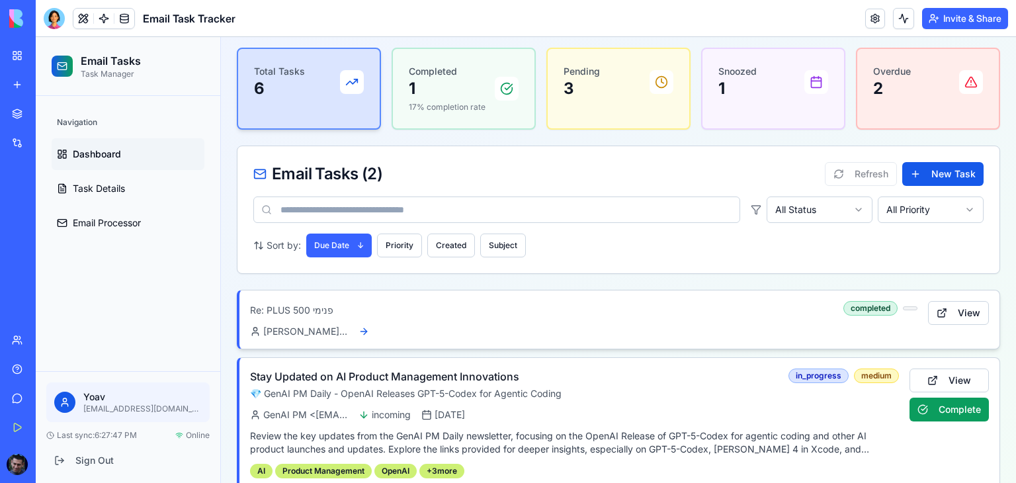
scroll to position [79, 0]
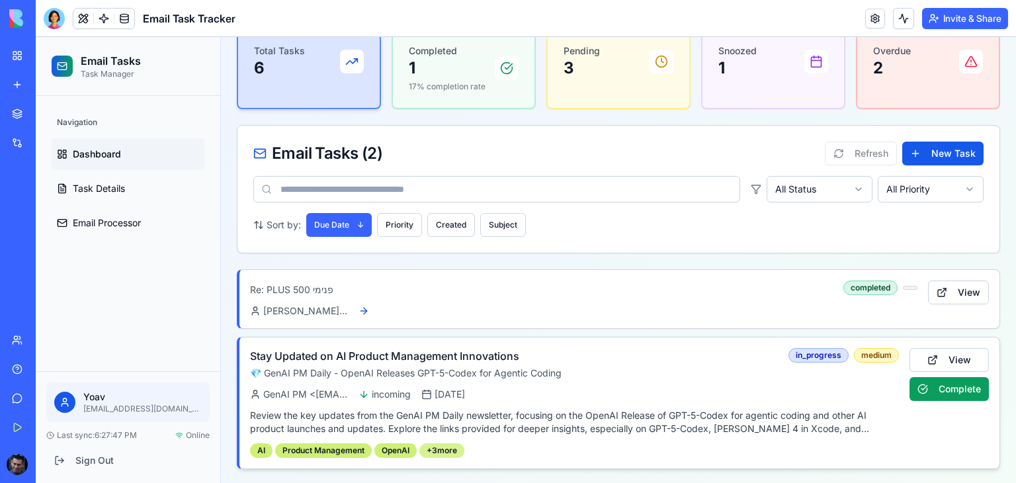
click at [450, 446] on div "+ 3 more" at bounding box center [441, 450] width 45 height 15
click at [438, 452] on div "+ 3 more" at bounding box center [441, 450] width 45 height 15
